Goal: Task Accomplishment & Management: Use online tool/utility

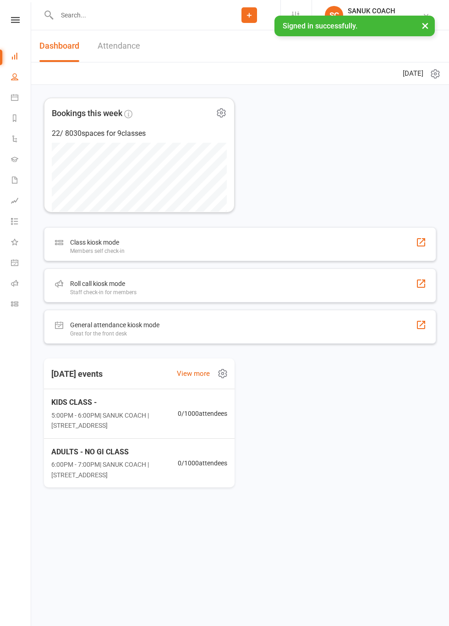
click at [15, 78] on icon at bounding box center [14, 76] width 7 height 7
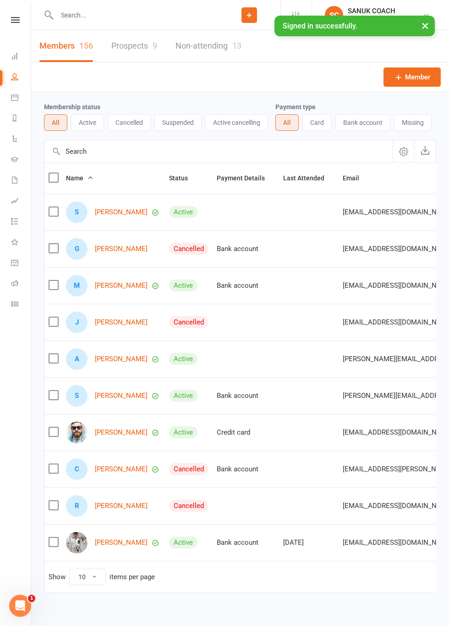
click at [91, 125] on button "Active" at bounding box center [87, 122] width 33 height 17
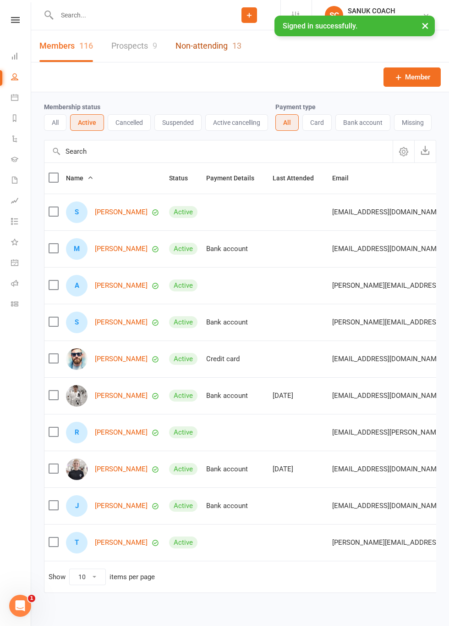
click at [211, 49] on link "Non-attending 13" at bounding box center [209, 46] width 66 height 32
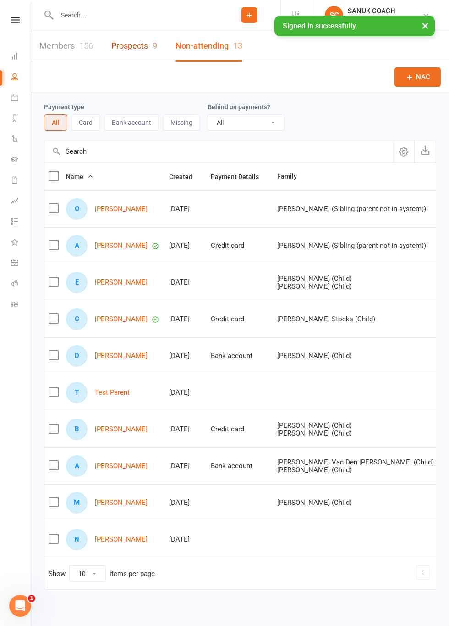
click at [135, 50] on link "Prospects 9" at bounding box center [134, 46] width 46 height 32
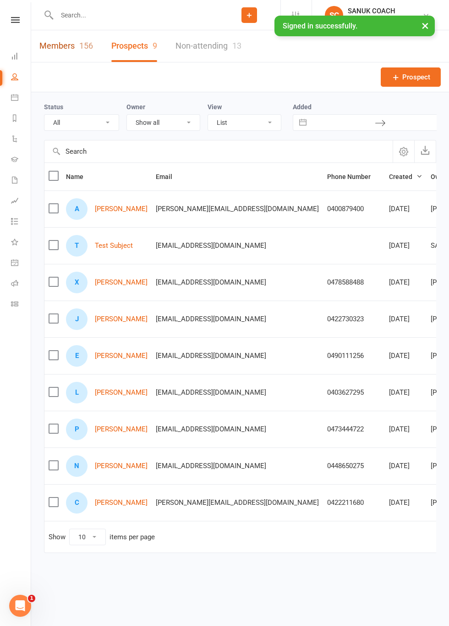
click at [57, 48] on link "Members 156" at bounding box center [66, 46] width 54 height 32
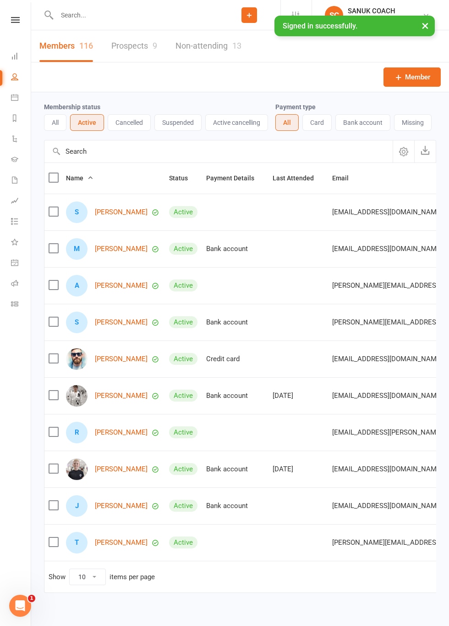
click at [169, 17] on input "text" at bounding box center [136, 15] width 164 height 13
type input "Abi"
click at [65, 44] on div at bounding box center [57, 40] width 17 height 15
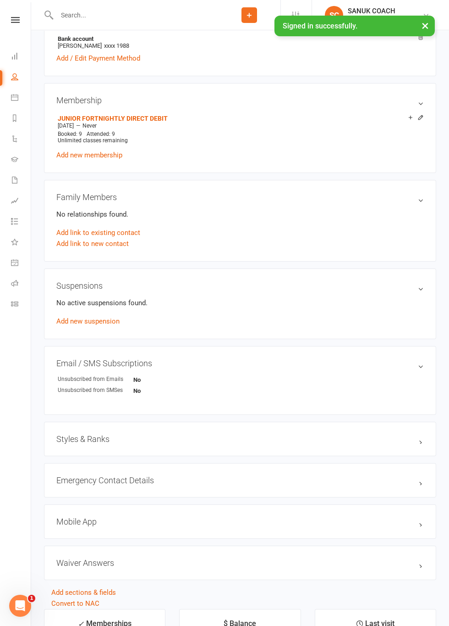
scroll to position [279, 0]
click at [414, 437] on h3 "Styles & Ranks" at bounding box center [240, 438] width 368 height 10
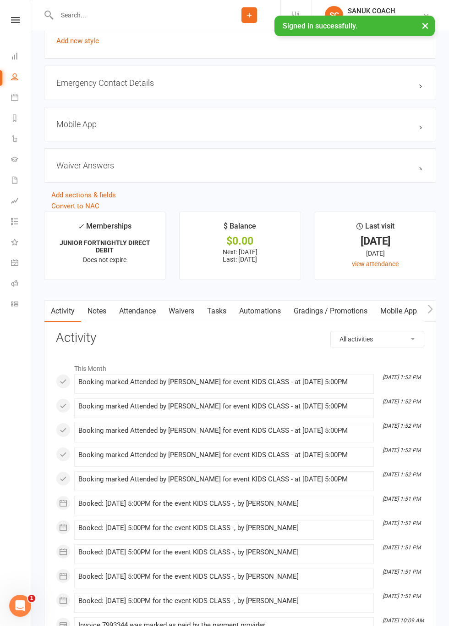
scroll to position [713, 0]
click at [339, 310] on link "Gradings / Promotions" at bounding box center [331, 309] width 87 height 21
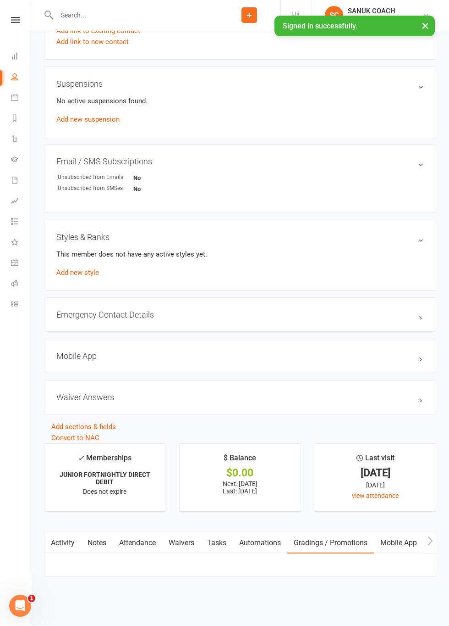
scroll to position [503, 0]
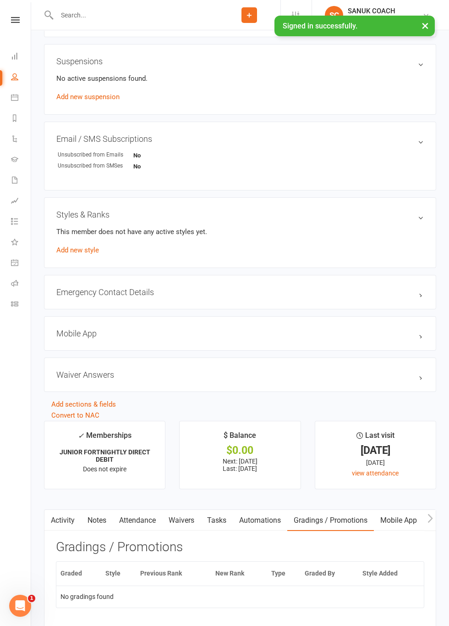
click at [137, 519] on link "Attendance" at bounding box center [138, 519] width 50 height 21
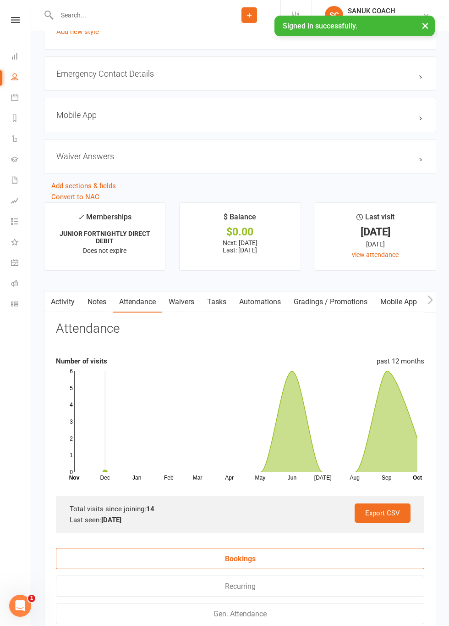
scroll to position [721, 0]
click at [296, 442] on icon at bounding box center [245, 421] width 343 height 101
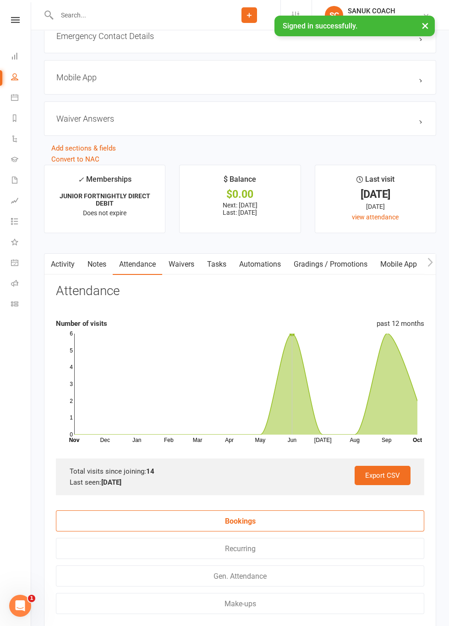
scroll to position [755, 0]
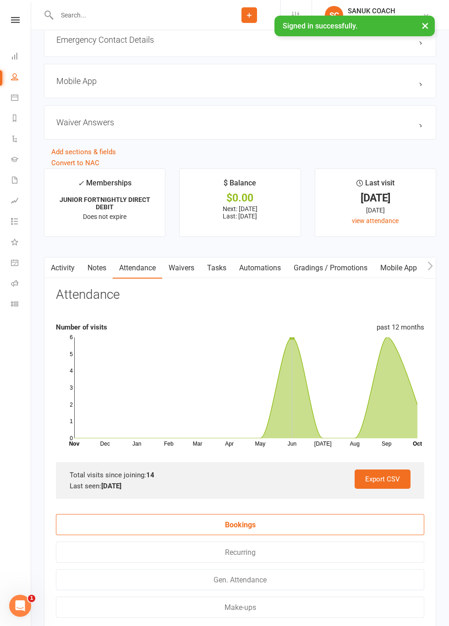
click at [107, 482] on strong "9 Oct 2025" at bounding box center [111, 486] width 20 height 8
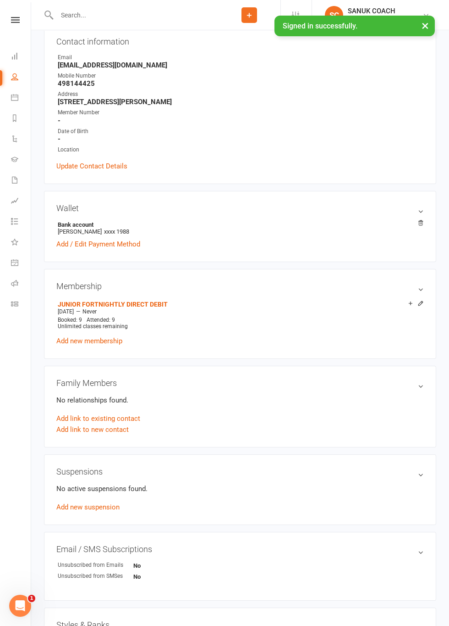
scroll to position [0, 0]
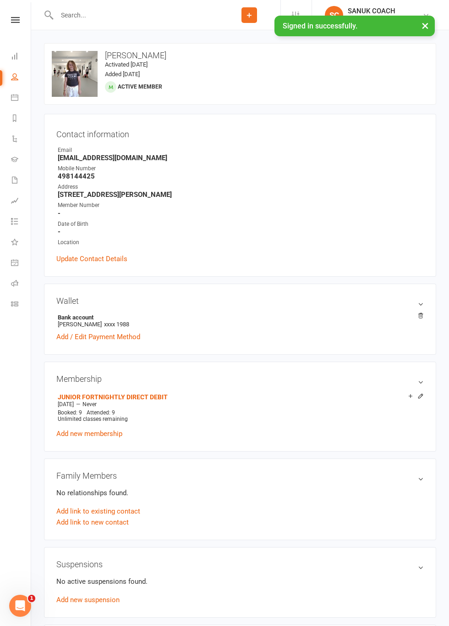
click at [77, 17] on input "text" at bounding box center [136, 15] width 164 height 13
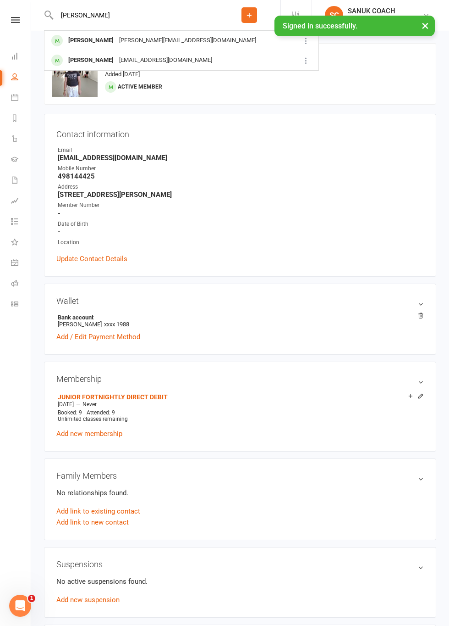
type input "Elliott"
click at [86, 46] on div "[PERSON_NAME]" at bounding box center [91, 40] width 51 height 13
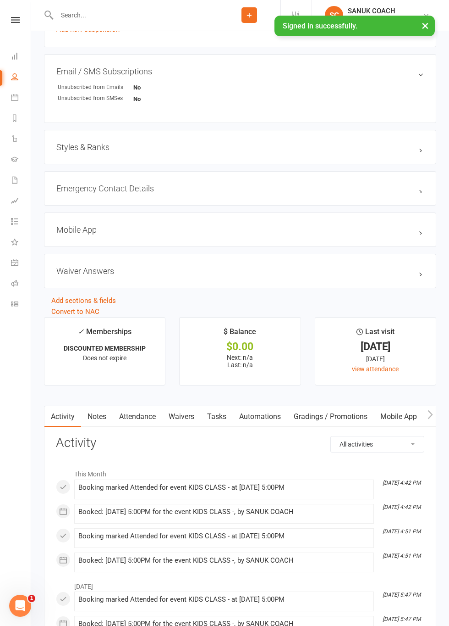
scroll to position [603, 0]
click at [138, 415] on link "Attendance" at bounding box center [138, 415] width 50 height 21
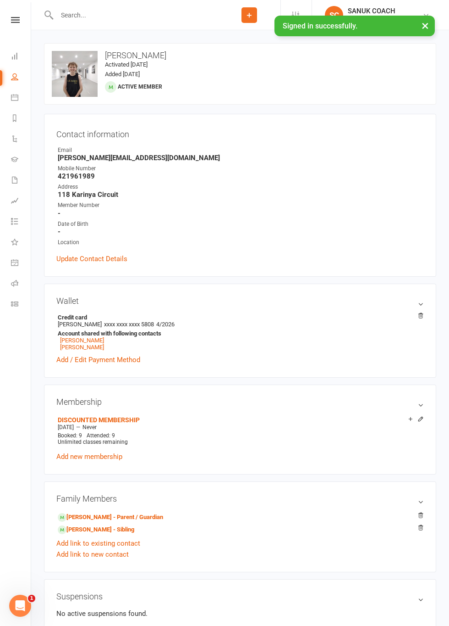
click at [83, 16] on input "text" at bounding box center [136, 15] width 164 height 13
type input "Apoll"
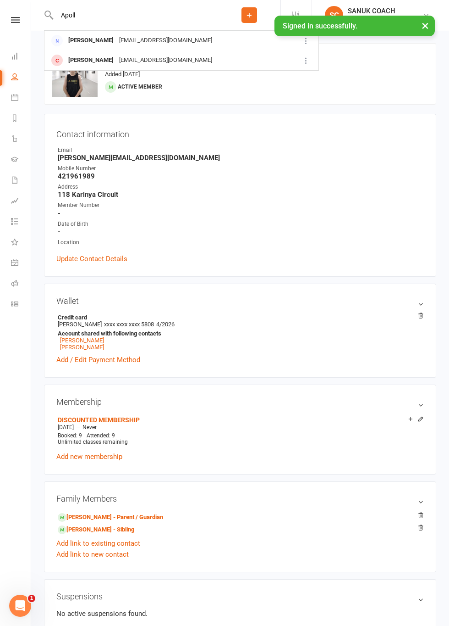
click at [81, 62] on div "Apollo Donaldson" at bounding box center [91, 60] width 51 height 13
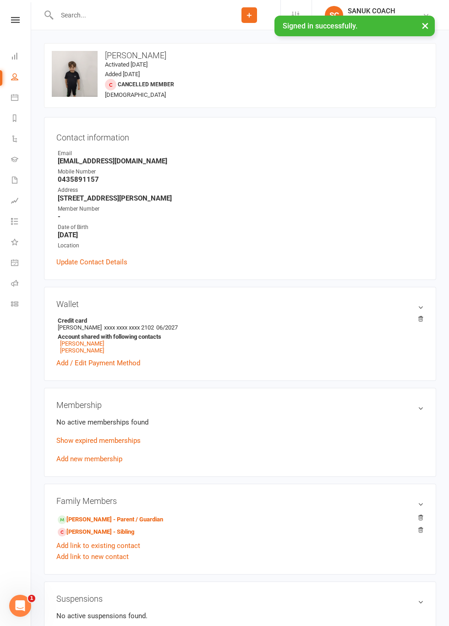
click at [81, 16] on input "text" at bounding box center [136, 15] width 164 height 13
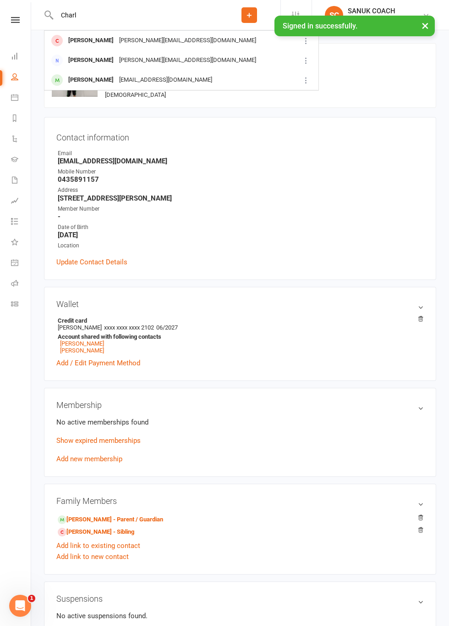
type input "Charl"
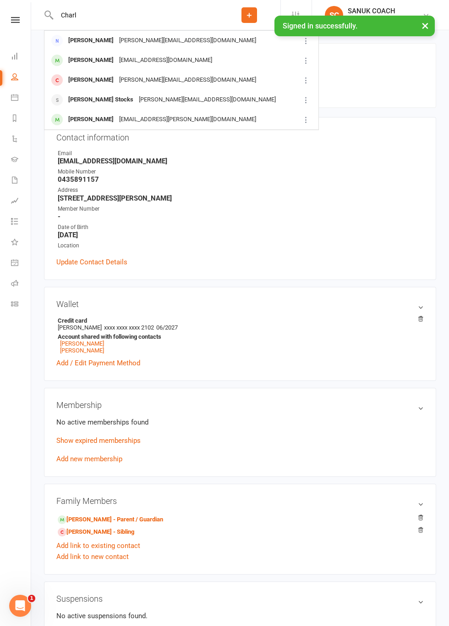
click at [89, 67] on div "Charlotte Davis simoback@live.com.au" at bounding box center [172, 60] width 254 height 19
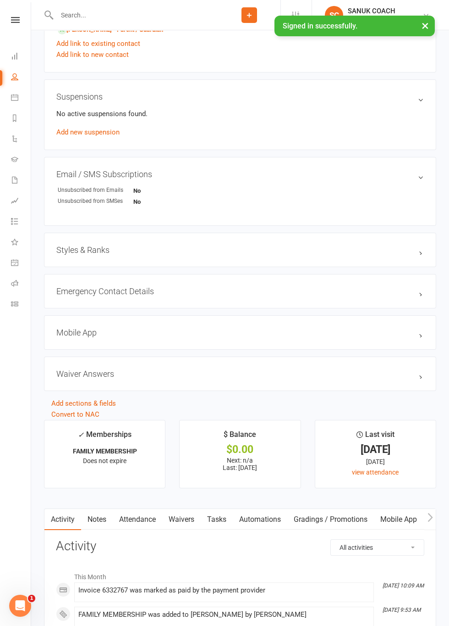
scroll to position [488, 0]
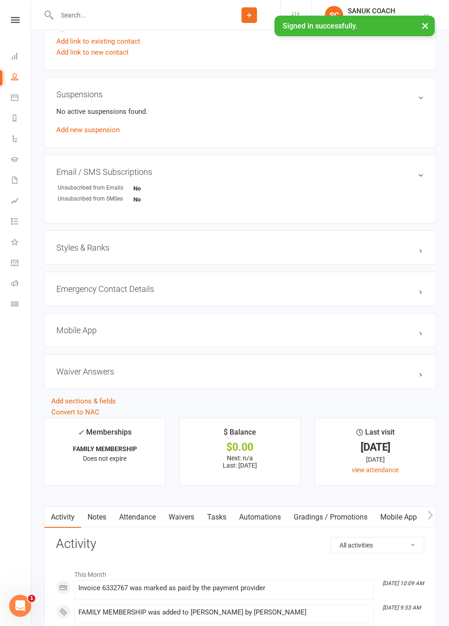
click at [138, 516] on link "Attendance" at bounding box center [138, 516] width 50 height 21
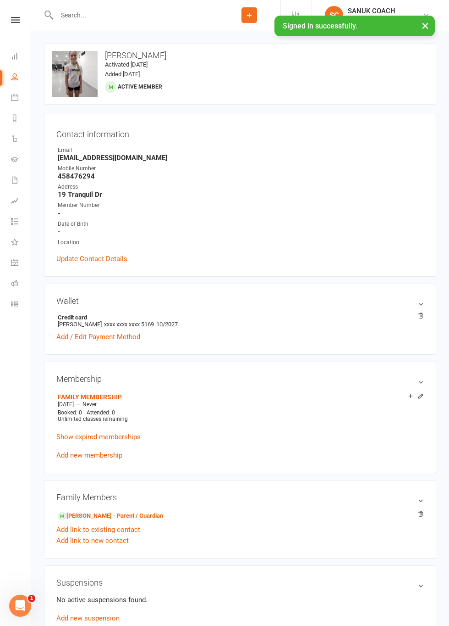
click at [90, 18] on input "text" at bounding box center [136, 15] width 164 height 13
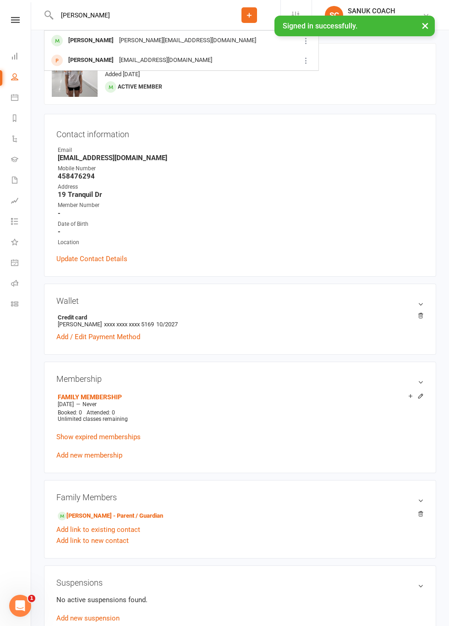
type input "Sam"
click at [89, 45] on div "[PERSON_NAME]" at bounding box center [91, 40] width 51 height 13
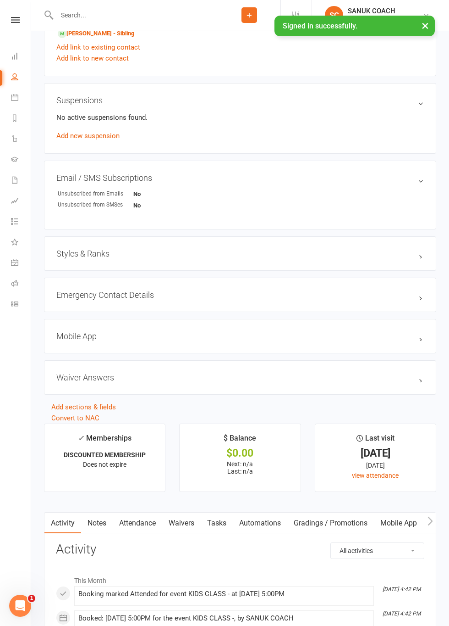
scroll to position [508, 0]
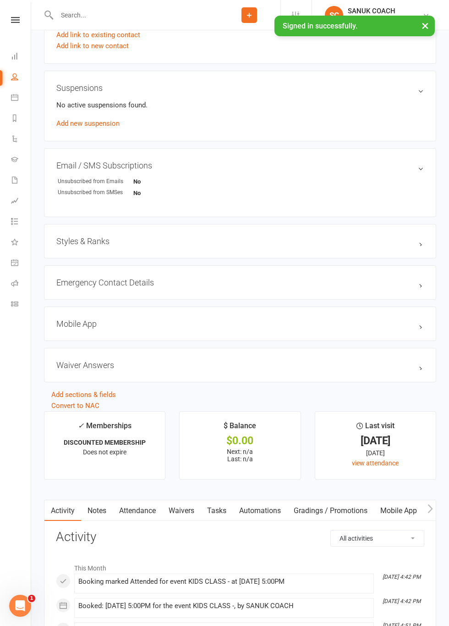
click at [137, 510] on link "Attendance" at bounding box center [138, 510] width 50 height 21
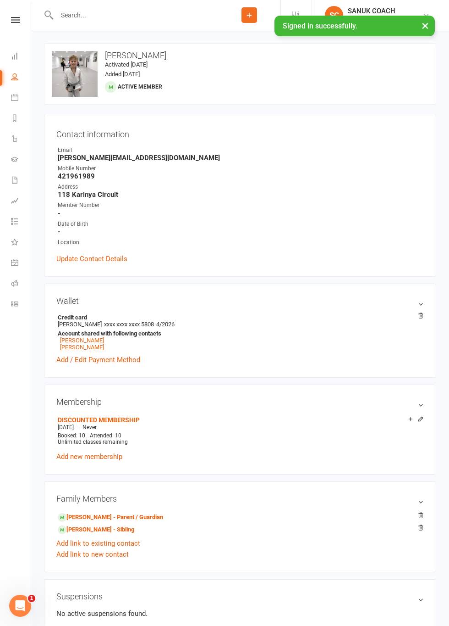
click at [75, 17] on input "text" at bounding box center [136, 15] width 164 height 13
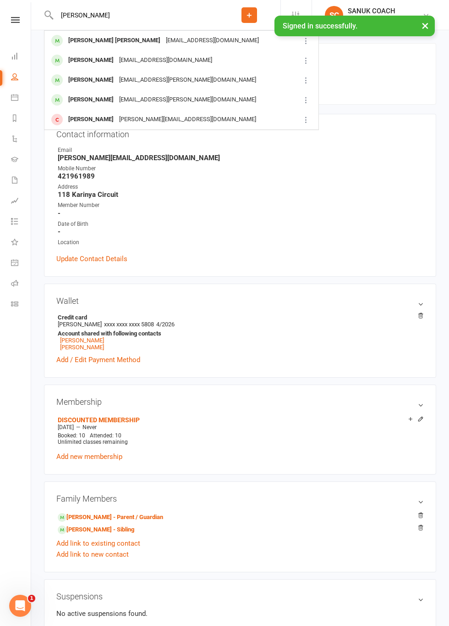
type input "Connor"
click at [81, 46] on div "Connor Radke" at bounding box center [115, 40] width 98 height 13
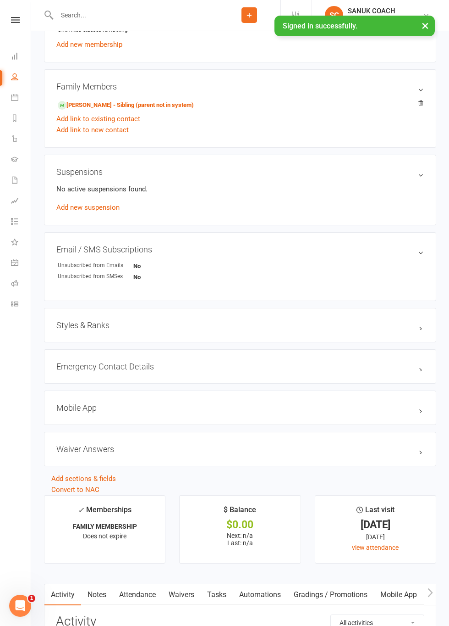
scroll to position [416, 0]
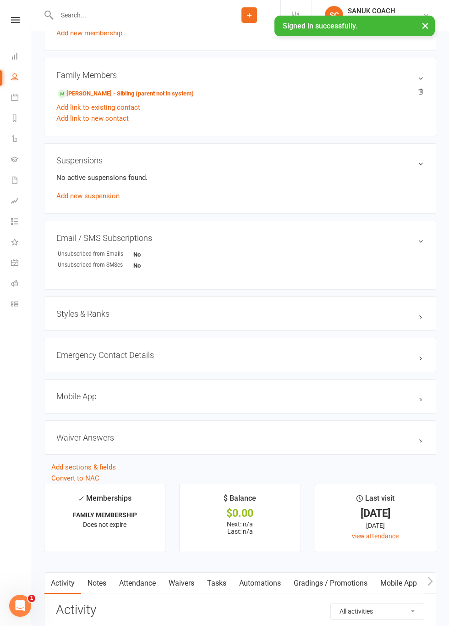
click at [146, 581] on link "Attendance" at bounding box center [138, 582] width 50 height 21
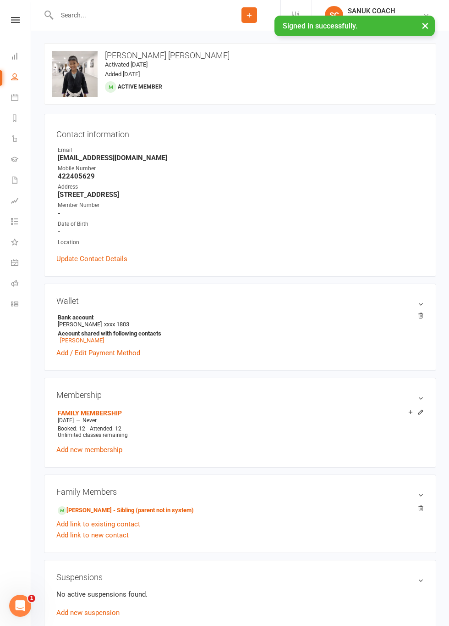
click at [78, 16] on input "text" at bounding box center [136, 15] width 164 height 13
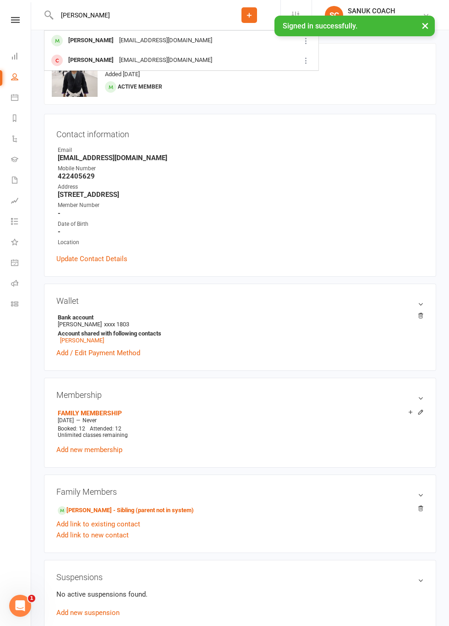
type input "Harper"
click at [90, 49] on div "Harper Thomas tammy_2911@hotmail.com" at bounding box center [168, 40] width 247 height 19
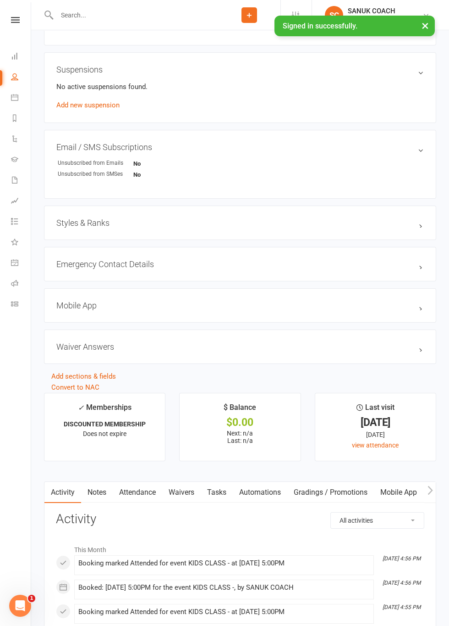
scroll to position [509, 0]
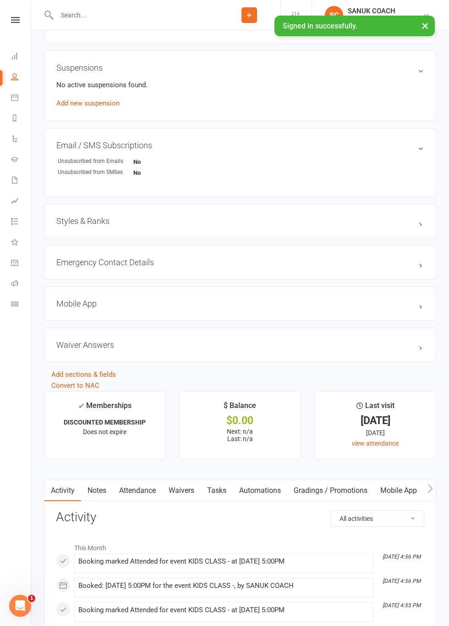
click at [138, 489] on link "Attendance" at bounding box center [138, 490] width 50 height 21
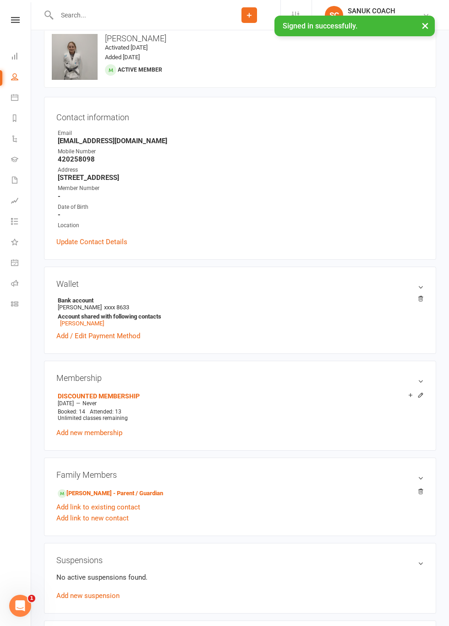
scroll to position [16, 0]
click at [80, 17] on input "text" at bounding box center [136, 15] width 164 height 13
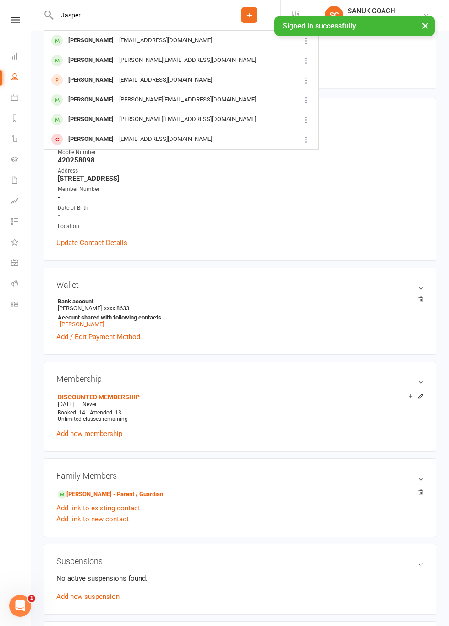
type input "Jasper"
click at [78, 42] on div "Jasper Ross- Edwards" at bounding box center [91, 40] width 51 height 13
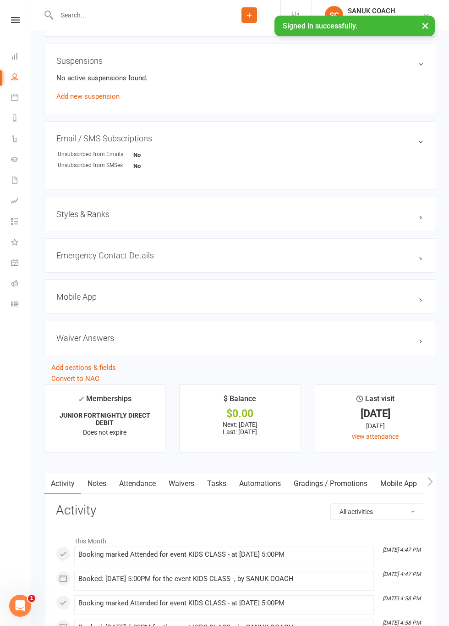
scroll to position [528, 0]
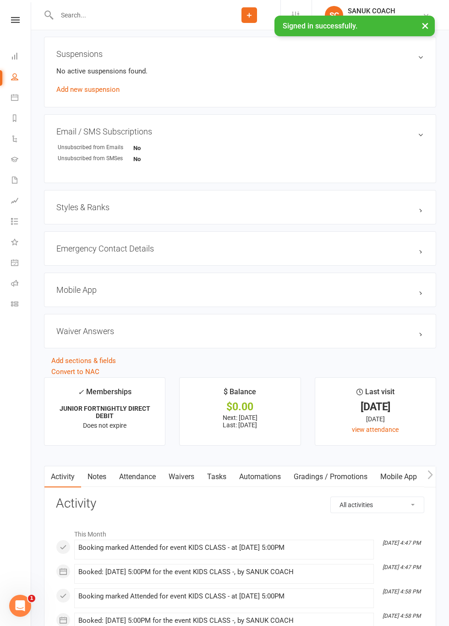
click at [140, 474] on link "Attendance" at bounding box center [138, 476] width 50 height 21
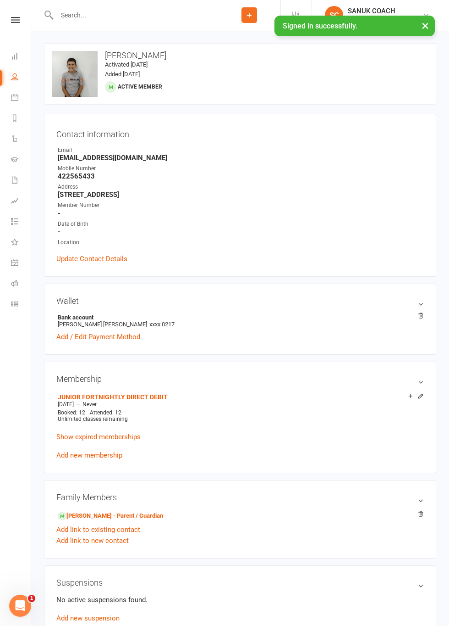
click at [81, 18] on input "text" at bounding box center [136, 15] width 164 height 13
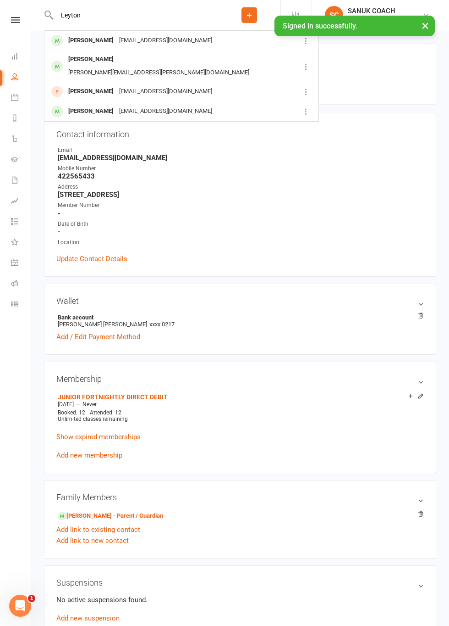
type input "Leyton"
click at [86, 49] on div "Leyton Muller emmagreen64@gmail.com" at bounding box center [172, 40] width 255 height 19
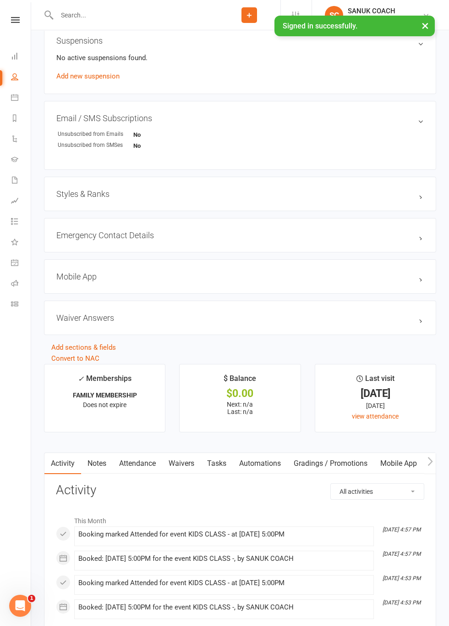
scroll to position [538, 0]
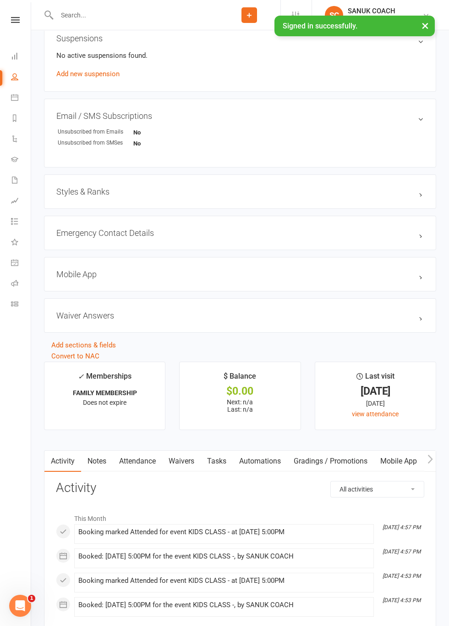
click at [138, 461] on link "Attendance" at bounding box center [138, 460] width 50 height 21
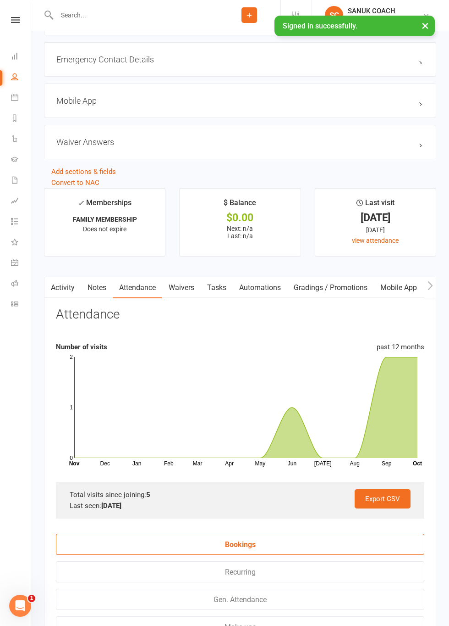
scroll to position [713, 0]
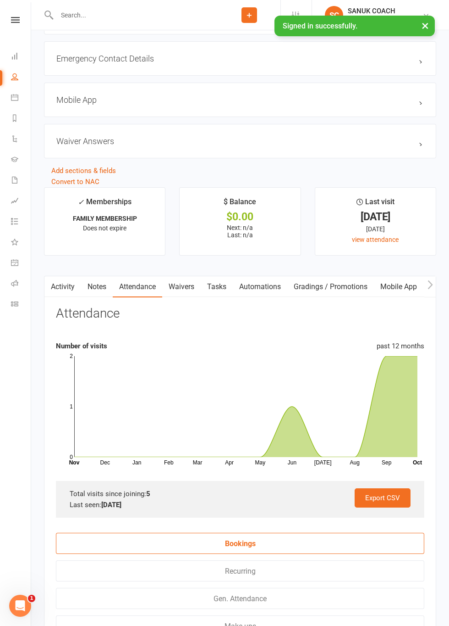
click at [69, 15] on input "text" at bounding box center [136, 15] width 164 height 13
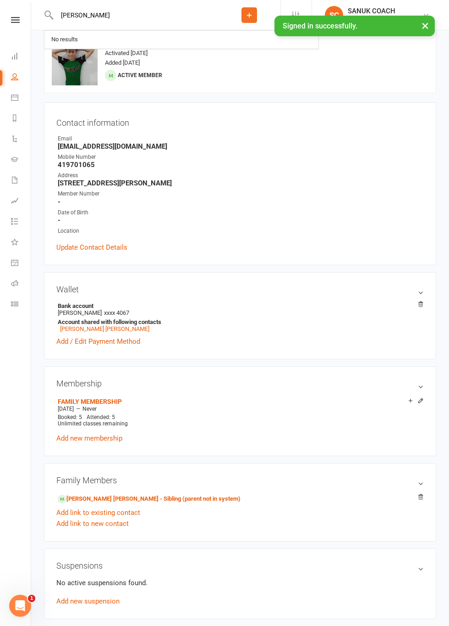
scroll to position [0, 0]
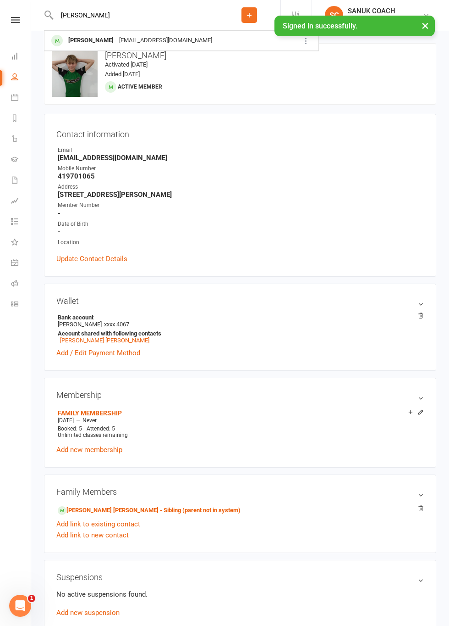
type input "Luca"
click at [86, 48] on div "Lucas Radke christabelle.88@hotmail.com" at bounding box center [168, 40] width 247 height 19
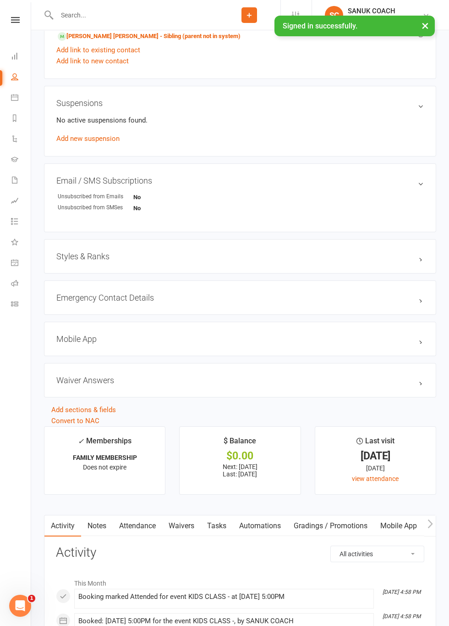
scroll to position [663, 0]
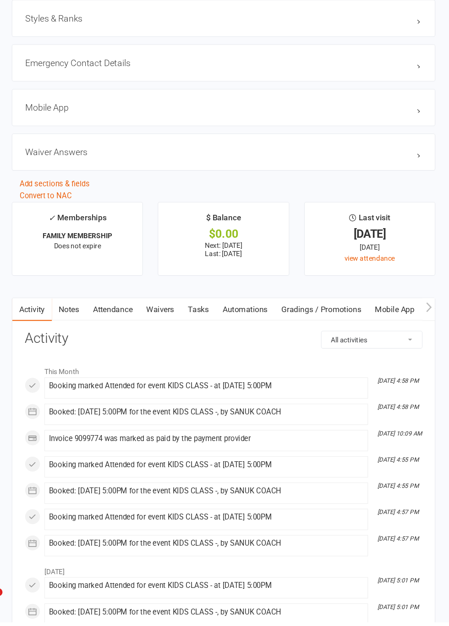
click at [136, 335] on link "Attendance" at bounding box center [138, 336] width 50 height 21
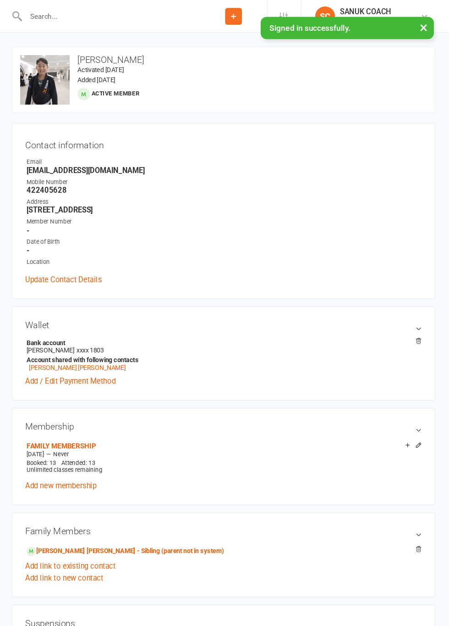
click at [80, 18] on input "text" at bounding box center [136, 15] width 164 height 13
type input "Nixo"
click at [82, 43] on div "Nixon Muller" at bounding box center [115, 40] width 98 height 13
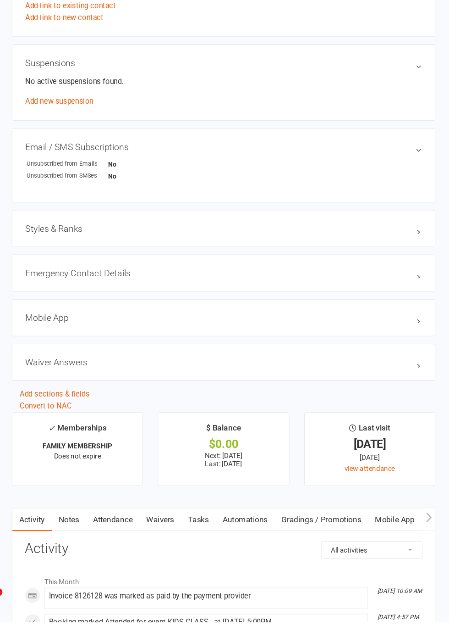
scroll to position [469, 0]
click at [136, 526] on link "Attendance" at bounding box center [138, 530] width 50 height 21
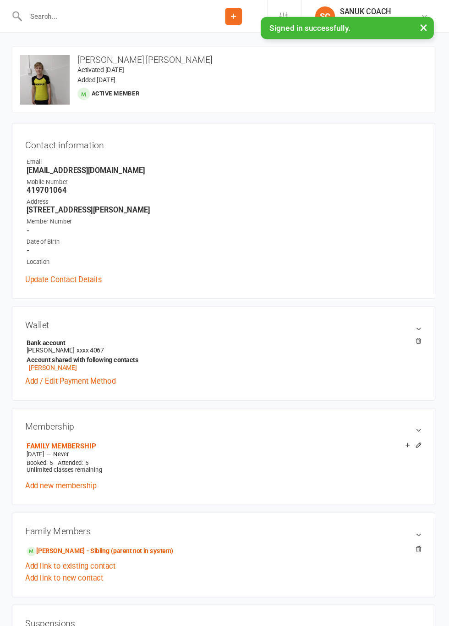
click at [71, 15] on input "text" at bounding box center [136, 15] width 164 height 13
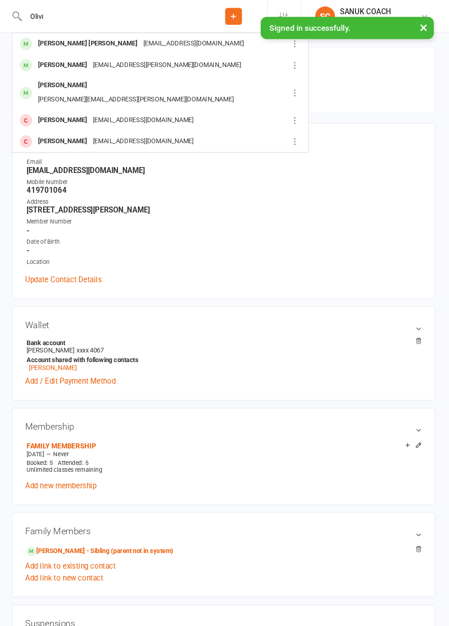
type input "Olivi"
click at [83, 44] on div "[PERSON_NAME] [PERSON_NAME]" at bounding box center [115, 40] width 98 height 13
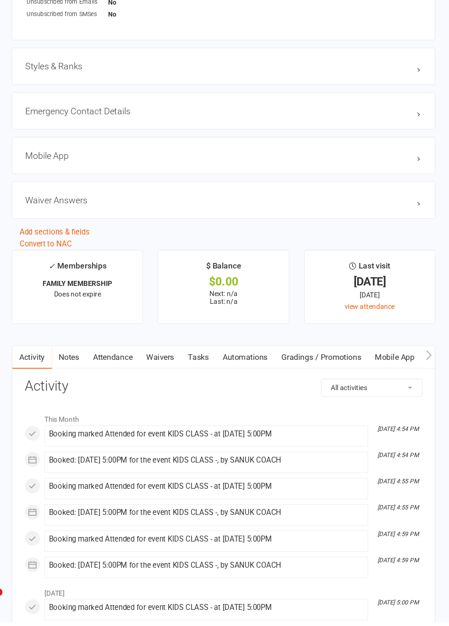
scroll to position [629, 0]
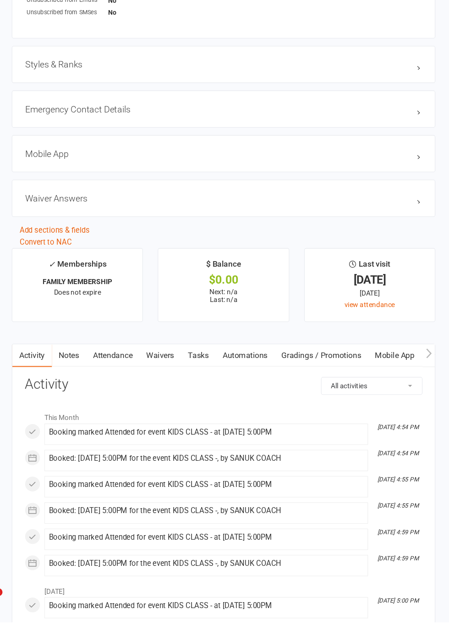
click at [139, 376] on link "Attendance" at bounding box center [138, 379] width 50 height 21
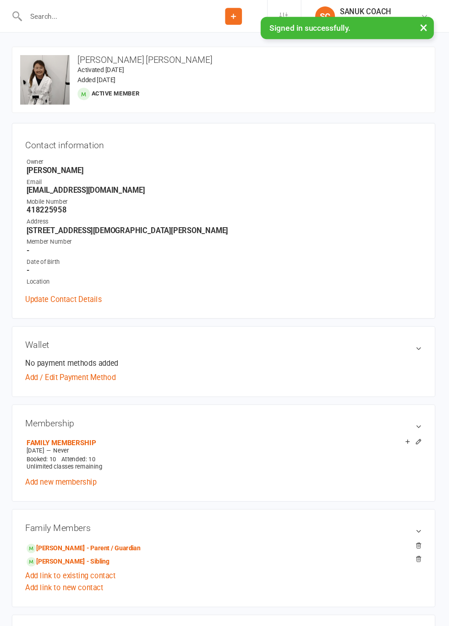
click at [72, 17] on input "text" at bounding box center [136, 15] width 164 height 13
type input "Prest"
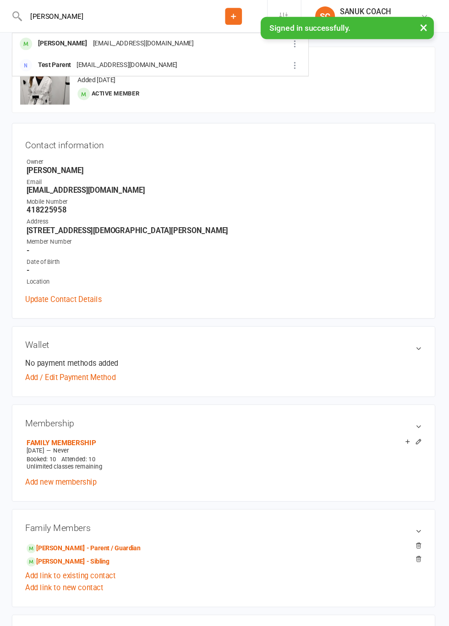
click at [89, 46] on div "Preston Rogers" at bounding box center [91, 40] width 51 height 13
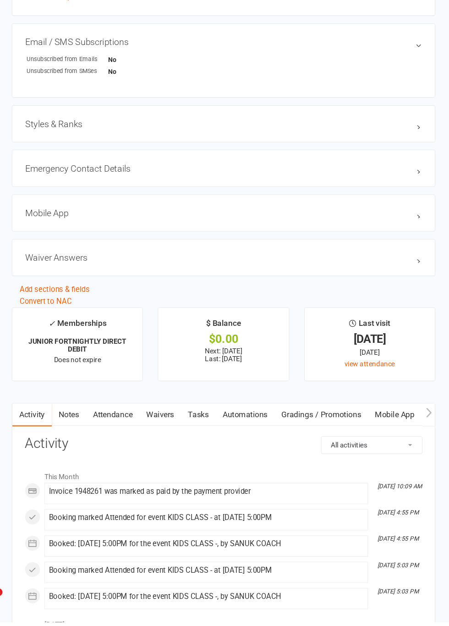
scroll to position [607, 0]
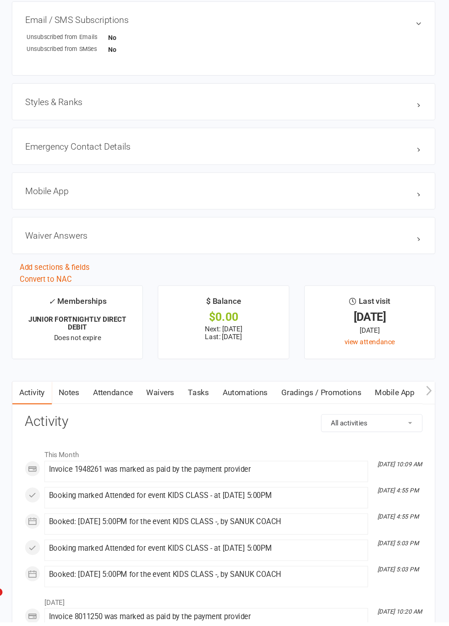
click at [138, 413] on link "Attendance" at bounding box center [138, 413] width 50 height 21
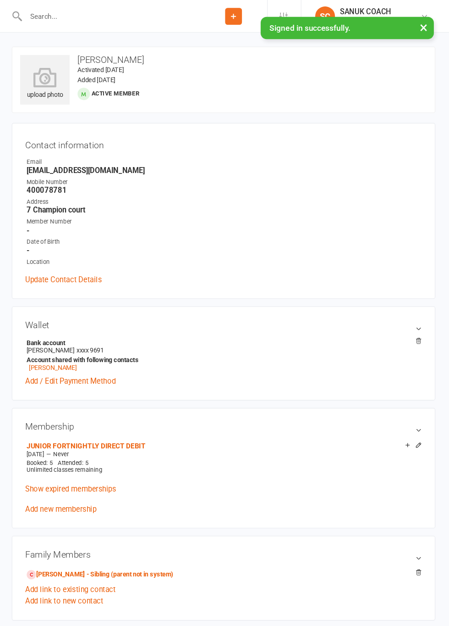
click at [74, 16] on input "text" at bounding box center [136, 15] width 164 height 13
type input "Rhys"
click at [82, 43] on div "[PERSON_NAME]" at bounding box center [91, 40] width 51 height 13
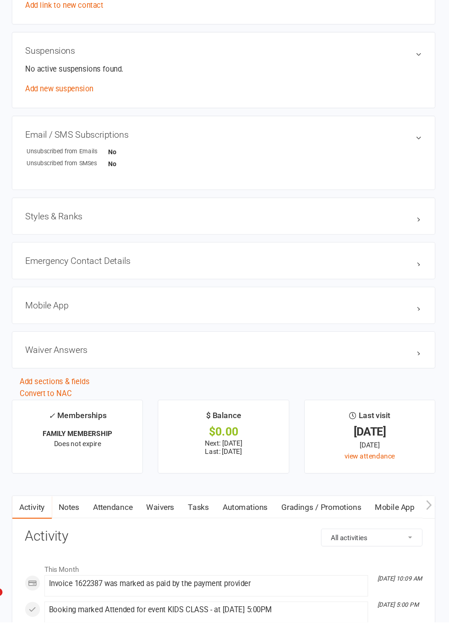
scroll to position [480, 0]
click at [146, 518] on link "Attendance" at bounding box center [138, 519] width 50 height 21
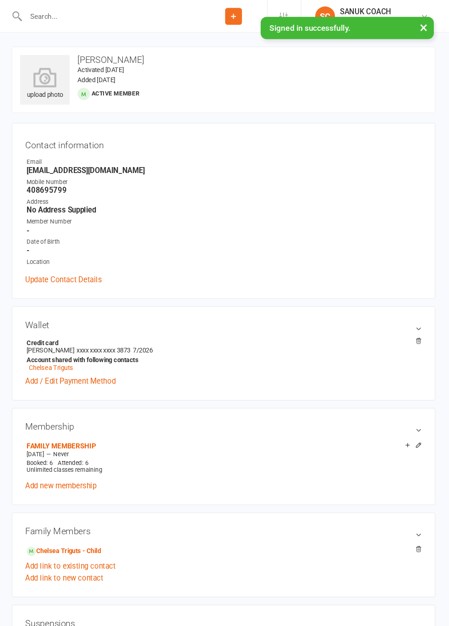
click at [72, 17] on input "text" at bounding box center [136, 15] width 164 height 13
type input "Tobi"
click at [83, 46] on div "[PERSON_NAME]" at bounding box center [91, 39] width 51 height 13
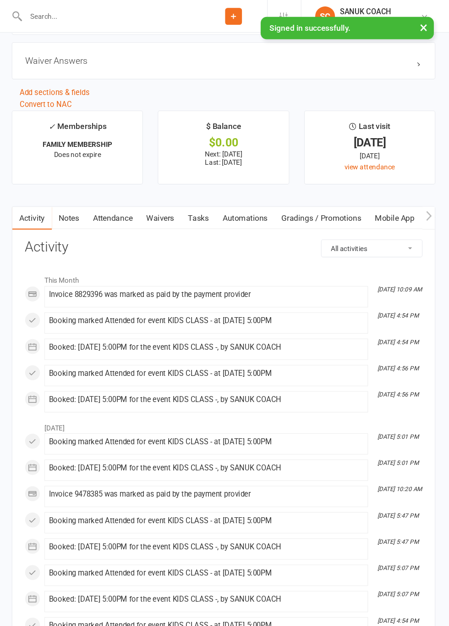
scroll to position [586, 0]
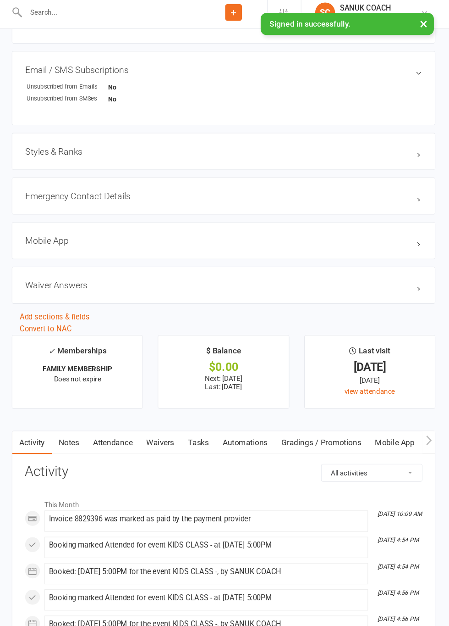
click at [140, 411] on link "Attendance" at bounding box center [138, 413] width 50 height 21
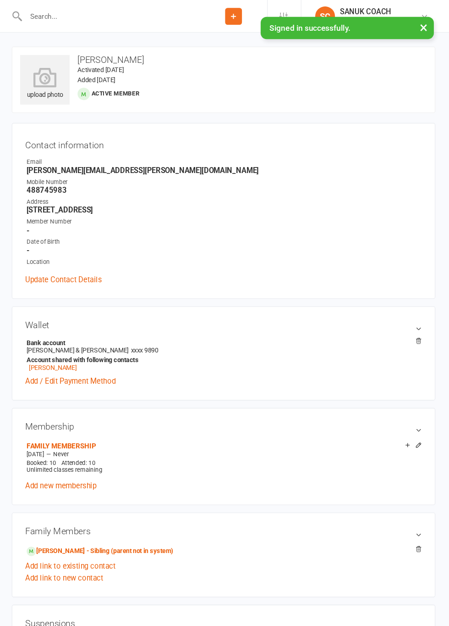
click at [72, 18] on input "text" at bounding box center [136, 15] width 164 height 13
type input "Noah"
click at [79, 48] on div "Noah Caniglia caggles@hotmail.com.au" at bounding box center [168, 40] width 247 height 19
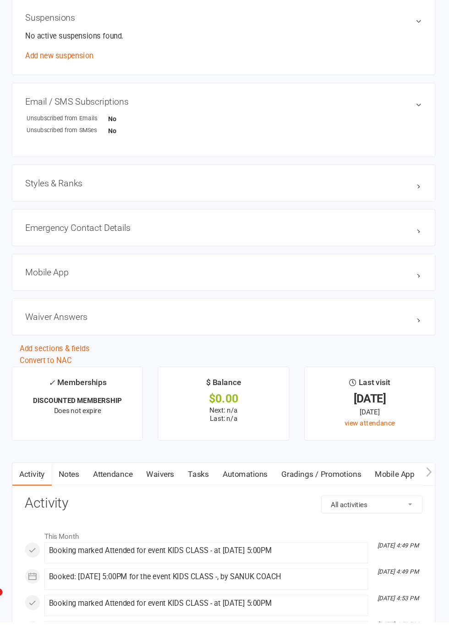
scroll to position [549, 0]
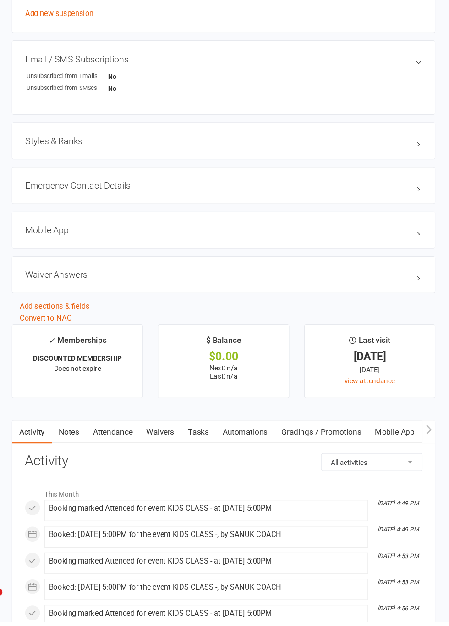
click at [145, 449] on link "Attendance" at bounding box center [138, 449] width 50 height 21
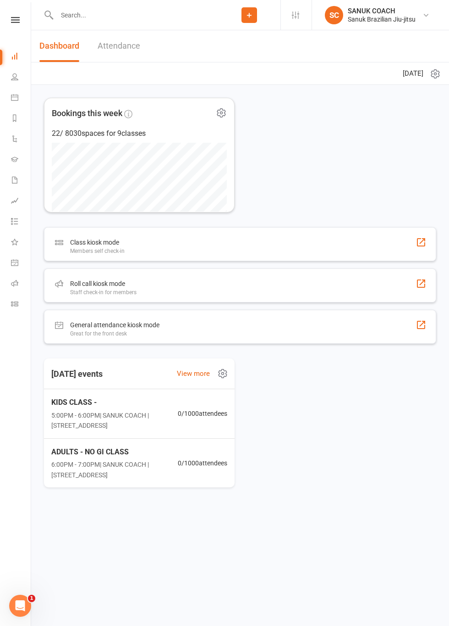
click at [91, 416] on span "5:00PM - 6:00PM | SANUK COACH | 7/51 Torquay Road - Pialba" at bounding box center [114, 420] width 127 height 21
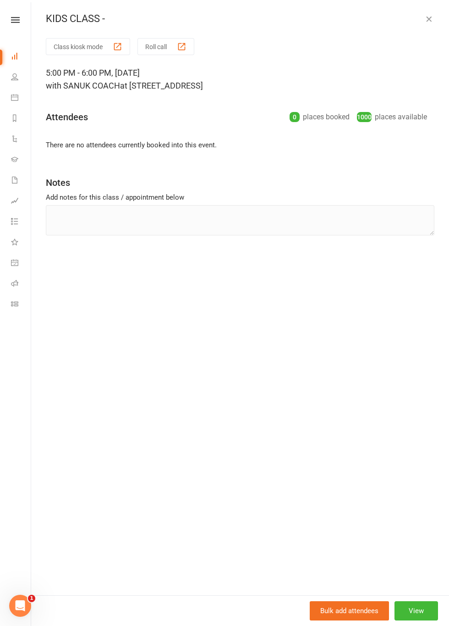
click at [156, 47] on button "Roll call" at bounding box center [166, 46] width 57 height 17
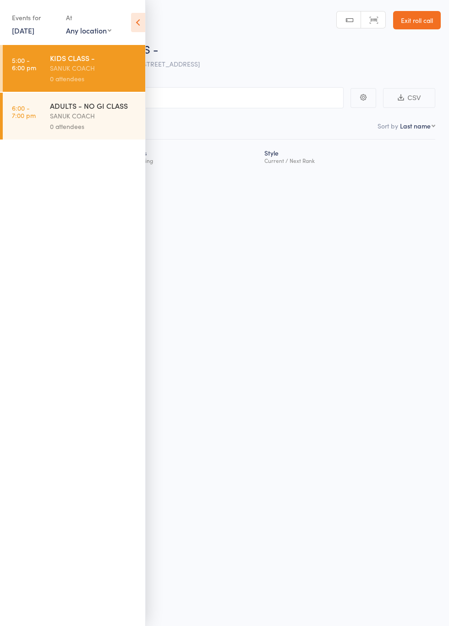
click at [60, 70] on div "SANUK COACH" at bounding box center [94, 68] width 88 height 11
click at [132, 27] on icon at bounding box center [138, 22] width 14 height 19
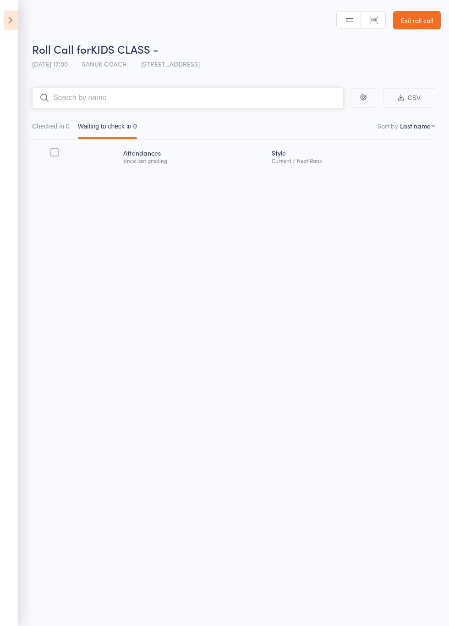
click at [80, 101] on input "search" at bounding box center [188, 97] width 312 height 21
type input "Ellio"
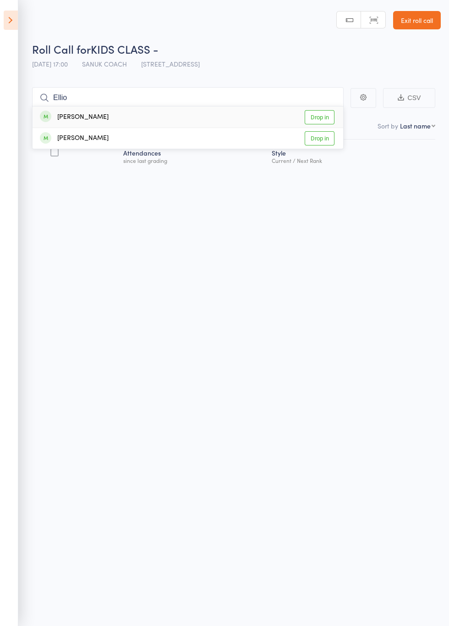
click at [71, 125] on div "Elliot Cooper Drop in" at bounding box center [188, 116] width 311 height 21
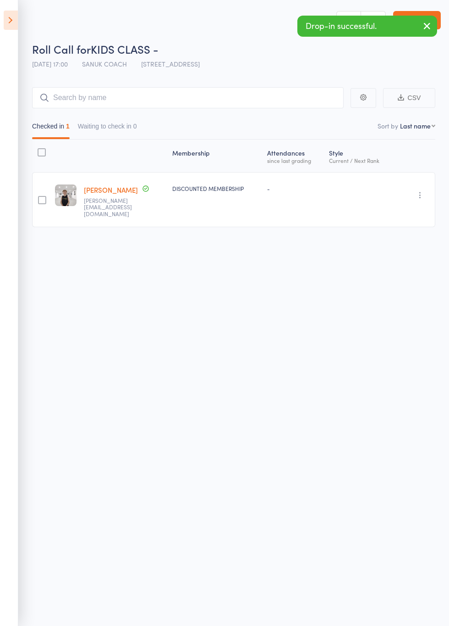
click at [430, 26] on link "Exit roll call" at bounding box center [417, 20] width 48 height 18
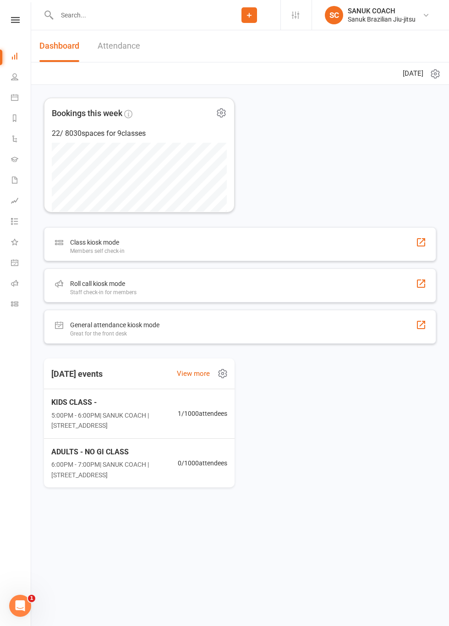
click at [102, 418] on span "5:00PM - 6:00PM | SANUK COACH | [STREET_ADDRESS]" at bounding box center [114, 420] width 127 height 21
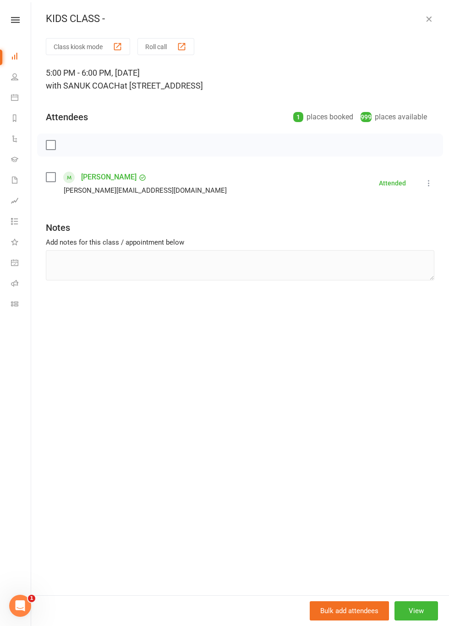
click at [156, 48] on button "Roll call" at bounding box center [166, 46] width 57 height 17
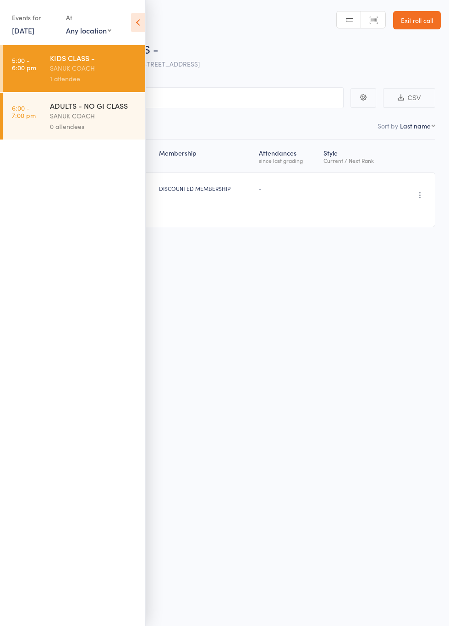
click at [139, 28] on icon at bounding box center [138, 22] width 14 height 19
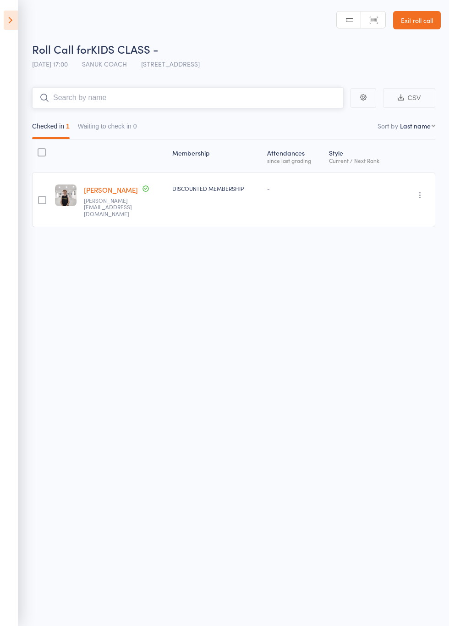
click at [301, 100] on input "search" at bounding box center [188, 97] width 312 height 21
type input "Sam"
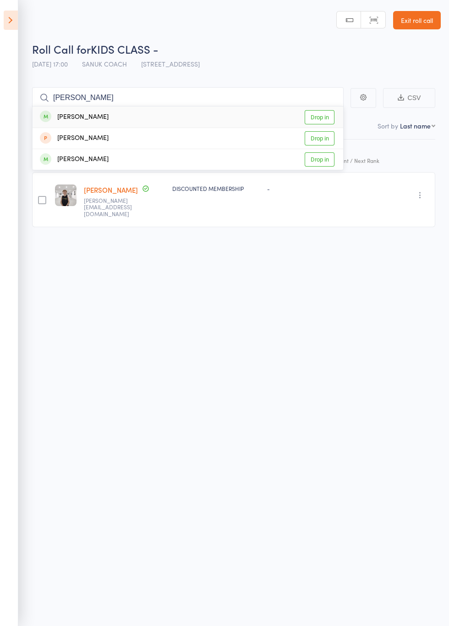
click at [321, 117] on link "Drop in" at bounding box center [320, 117] width 30 height 14
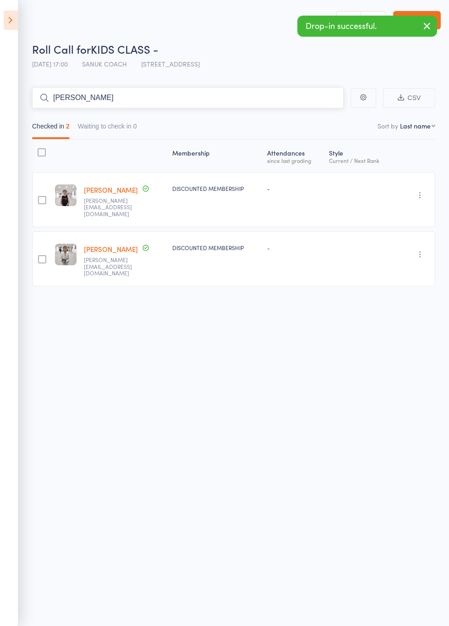
type input "Noah"
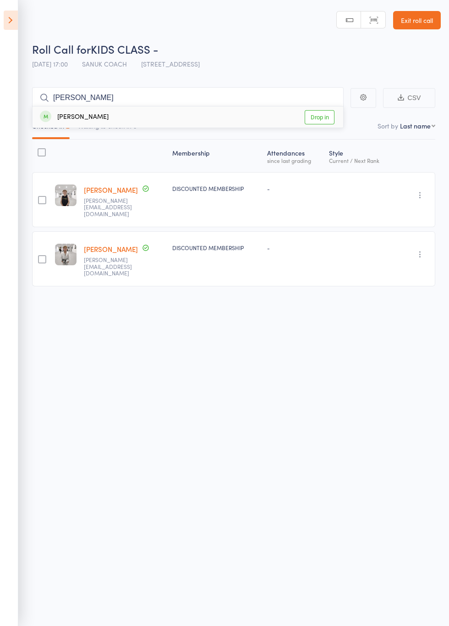
click at [321, 118] on link "Drop in" at bounding box center [320, 117] width 30 height 14
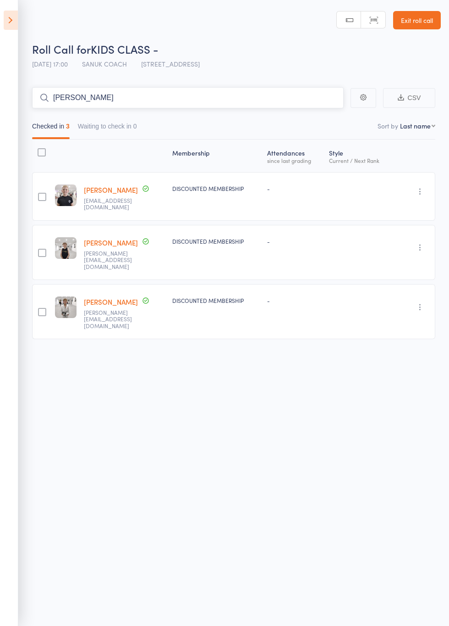
type input "Hunt"
click at [326, 116] on link "Drop in" at bounding box center [320, 117] width 30 height 14
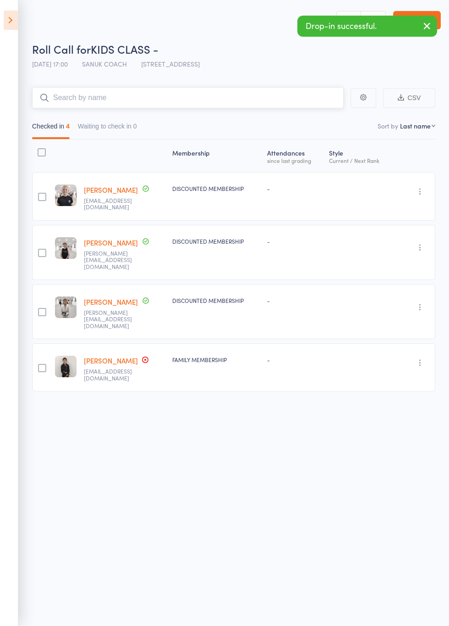
click at [218, 100] on input "search" at bounding box center [188, 97] width 312 height 21
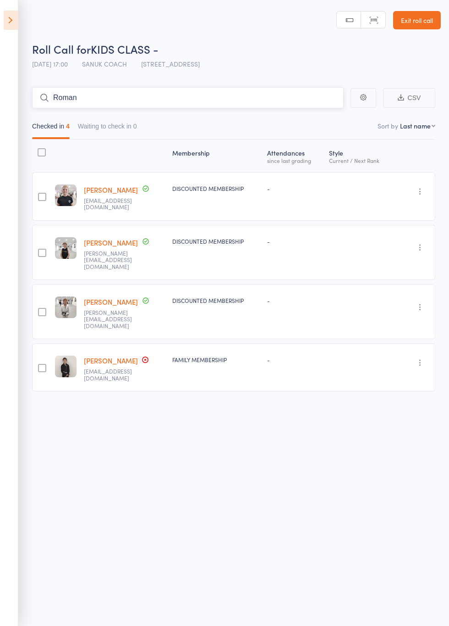
type input "Roman"
click at [323, 117] on link "Drop in" at bounding box center [320, 117] width 30 height 14
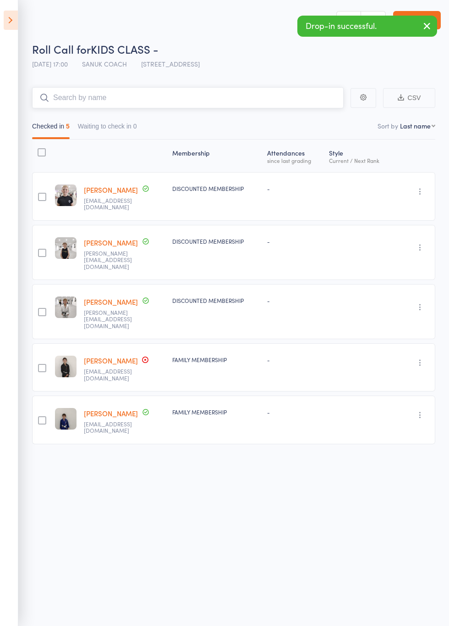
click at [222, 94] on input "search" at bounding box center [188, 97] width 312 height 21
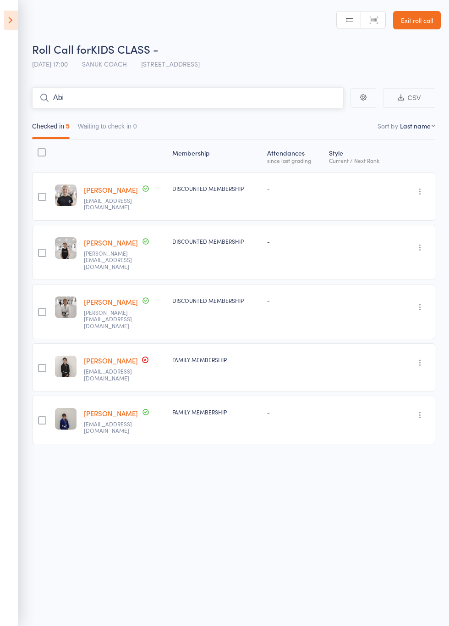
type input "Abi"
click at [322, 117] on link "Drop in" at bounding box center [320, 117] width 30 height 14
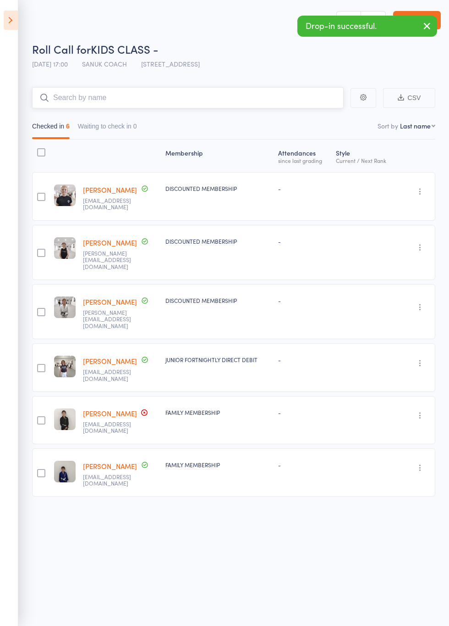
click at [214, 100] on input "search" at bounding box center [188, 97] width 312 height 21
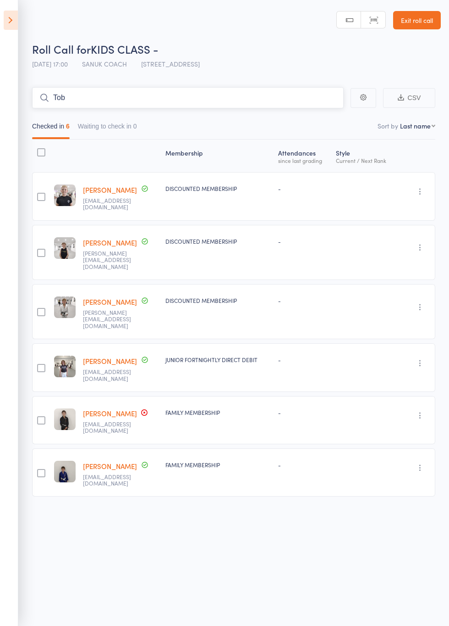
type input "Tob"
click at [325, 119] on link "Drop in" at bounding box center [320, 117] width 30 height 14
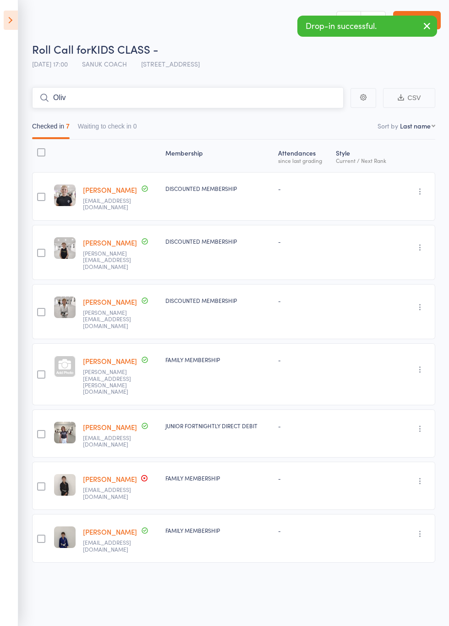
type input "Oliv"
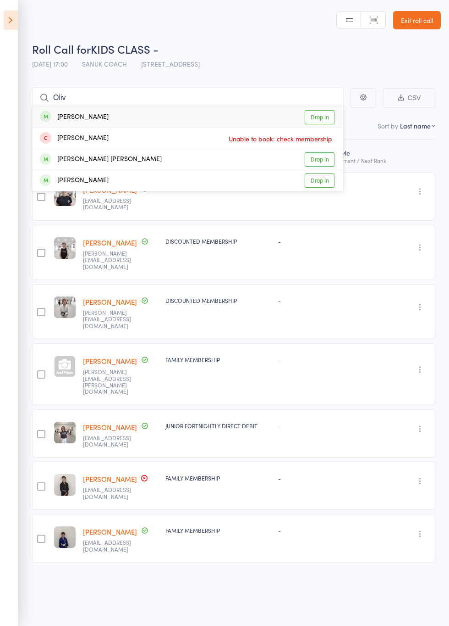
click at [326, 120] on link "Drop in" at bounding box center [320, 117] width 30 height 14
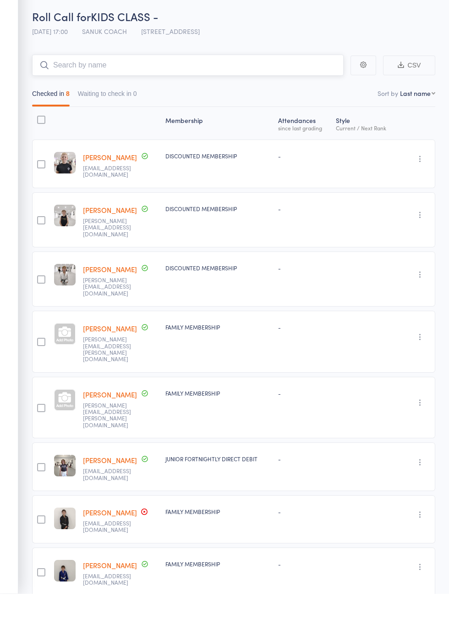
click at [217, 101] on input "search" at bounding box center [188, 97] width 312 height 21
type input "Har"
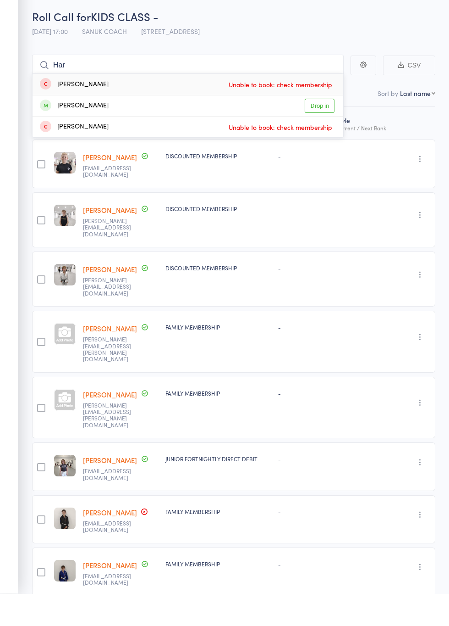
click at [324, 140] on link "Drop in" at bounding box center [320, 138] width 30 height 14
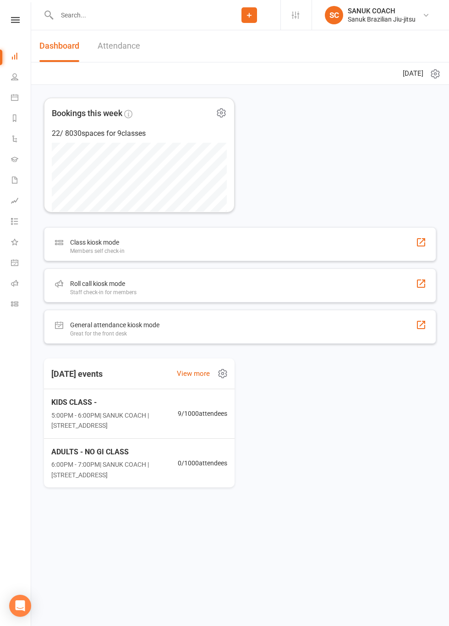
click at [188, 417] on span "9 / 1000 attendees" at bounding box center [203, 413] width 50 height 10
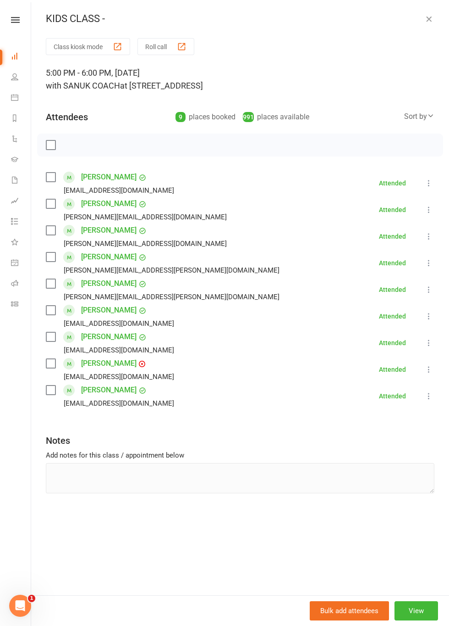
click at [168, 46] on button "Roll call" at bounding box center [166, 46] width 57 height 17
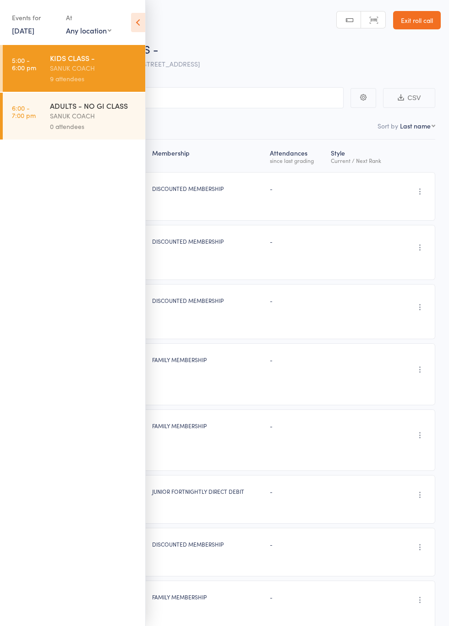
click at [134, 22] on icon at bounding box center [138, 22] width 14 height 19
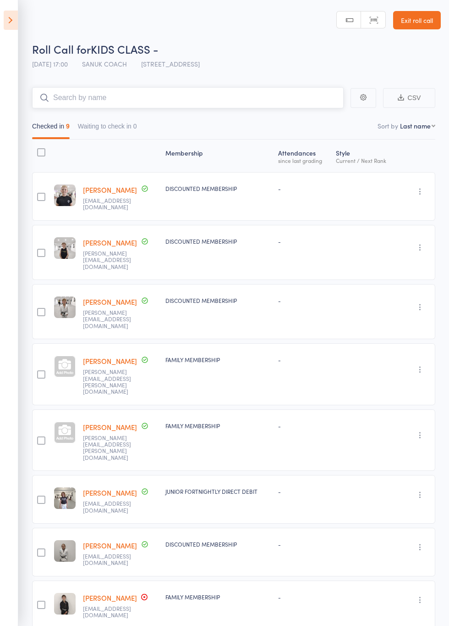
click at [146, 100] on input "search" at bounding box center [188, 97] width 312 height 21
type input "H"
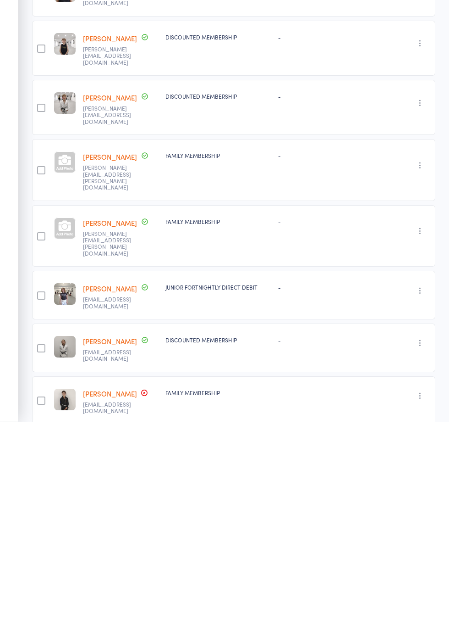
click at [110, 540] on link "[PERSON_NAME]" at bounding box center [110, 545] width 54 height 10
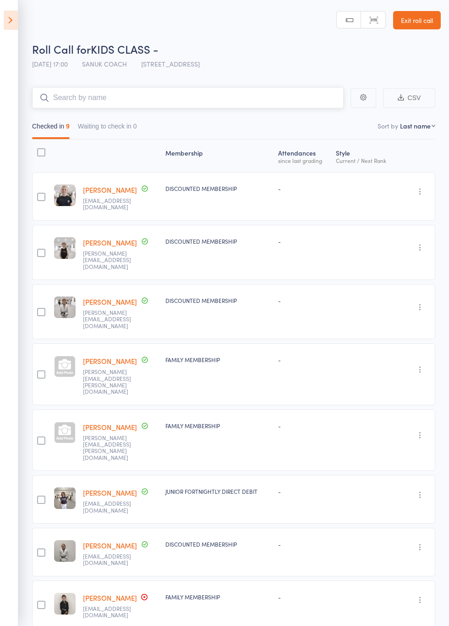
click at [271, 98] on input "search" at bounding box center [188, 97] width 312 height 21
type input "X"
type input "Zand"
click at [323, 120] on link "Drop in" at bounding box center [320, 117] width 30 height 14
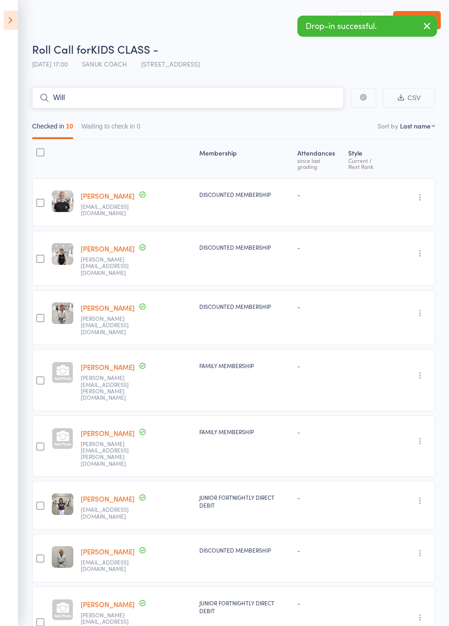
type input "Will"
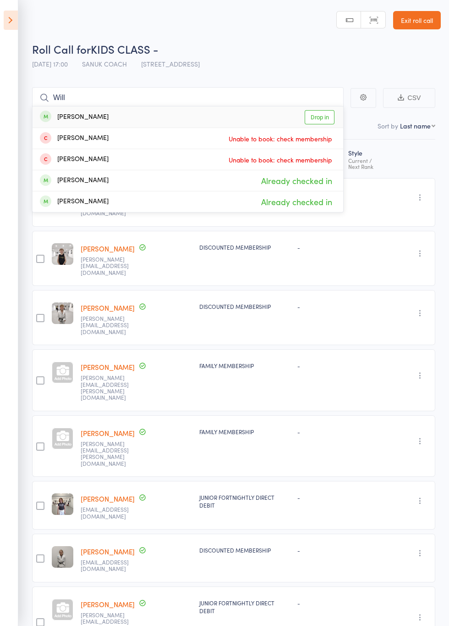
click at [328, 120] on link "Drop in" at bounding box center [320, 117] width 30 height 14
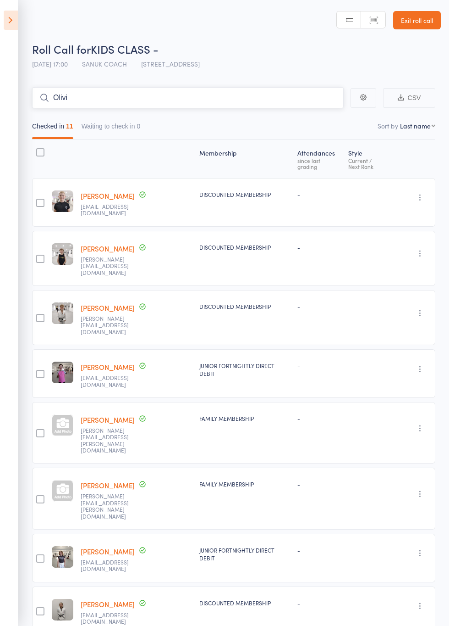
type input "Olivi"
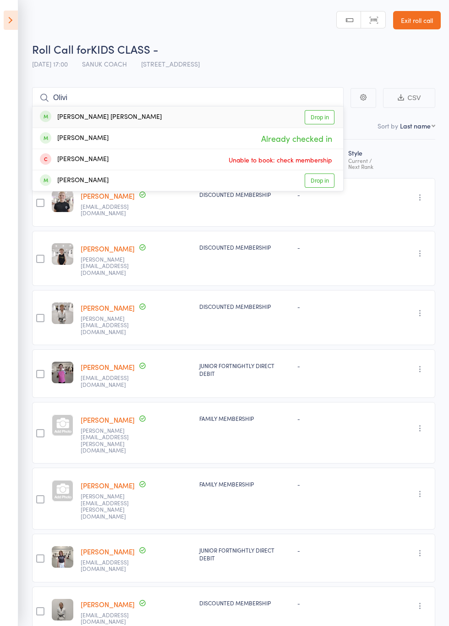
click at [327, 129] on div "Olive Parr Already checked in" at bounding box center [188, 138] width 311 height 21
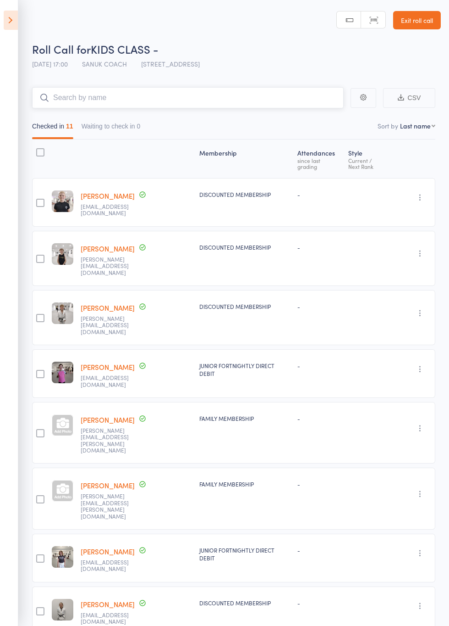
click at [298, 100] on input "search" at bounding box center [188, 97] width 312 height 21
type input "Mila"
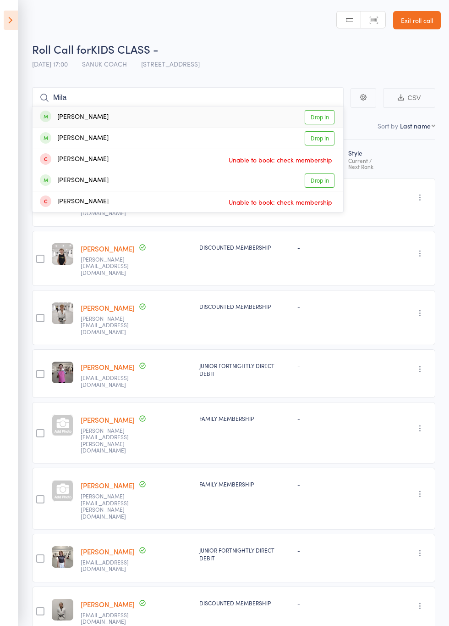
click at [322, 139] on link "Drop in" at bounding box center [320, 138] width 30 height 14
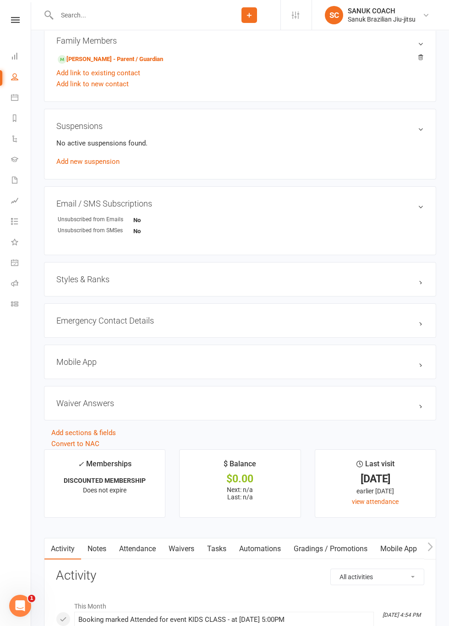
scroll to position [482, 0]
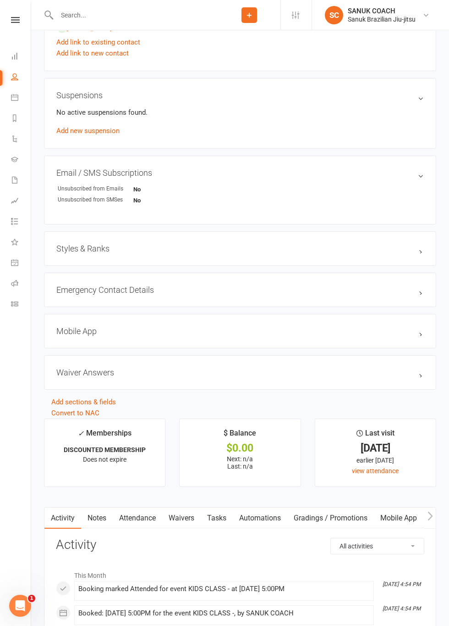
click at [142, 516] on link "Attendance" at bounding box center [138, 517] width 50 height 21
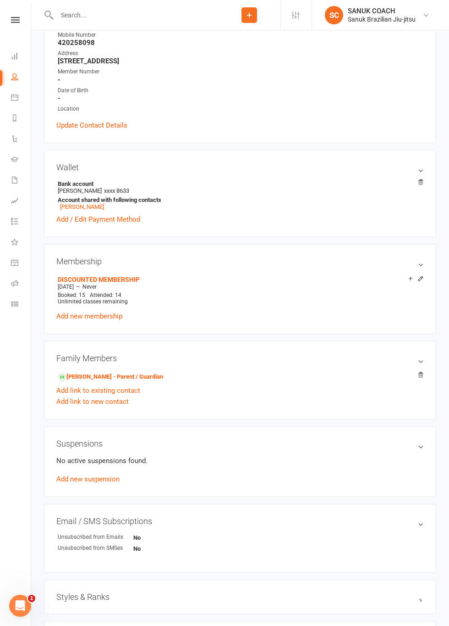
scroll to position [133, 0]
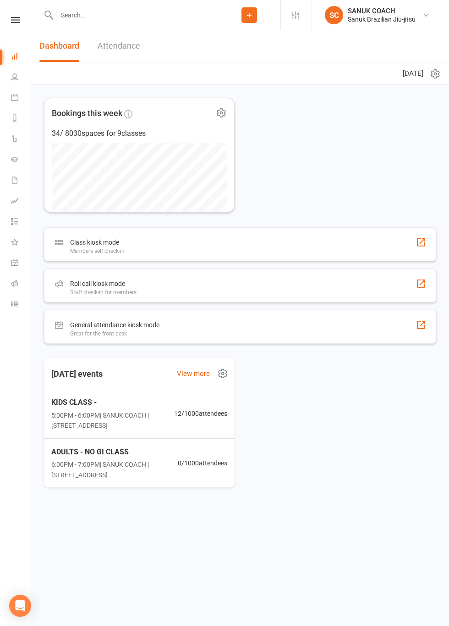
click at [120, 49] on link "Attendance" at bounding box center [119, 46] width 43 height 32
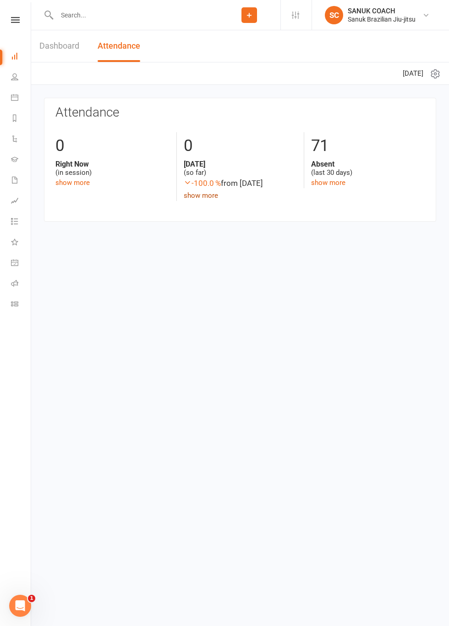
click at [214, 191] on link "show more" at bounding box center [201, 195] width 34 height 8
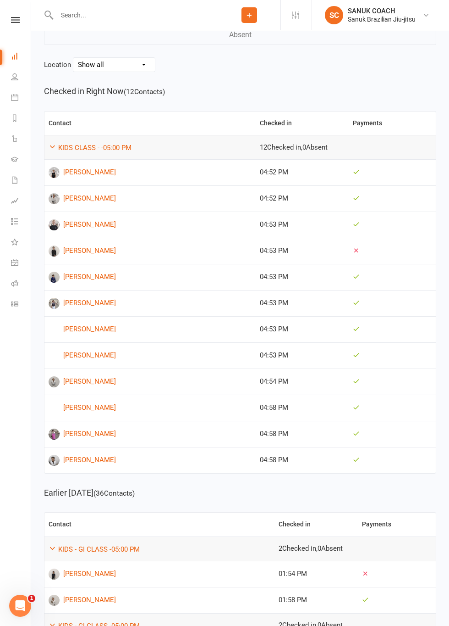
scroll to position [83, 0]
click at [384, 383] on td at bounding box center [392, 380] width 87 height 26
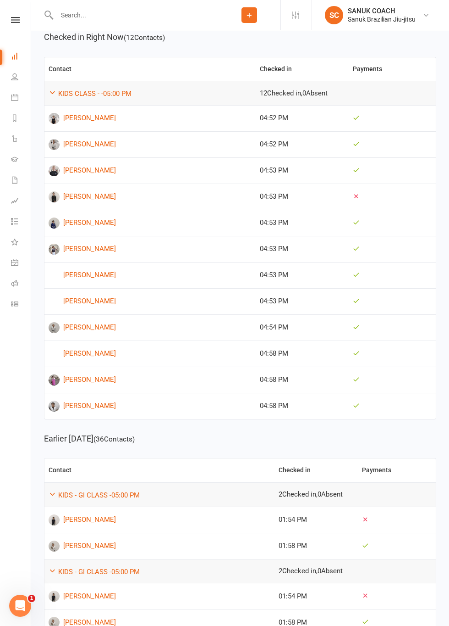
scroll to position [137, 0]
click at [55, 340] on td "[PERSON_NAME]" at bounding box center [149, 353] width 211 height 26
click at [246, 328] on link "[PERSON_NAME]" at bounding box center [150, 326] width 203 height 11
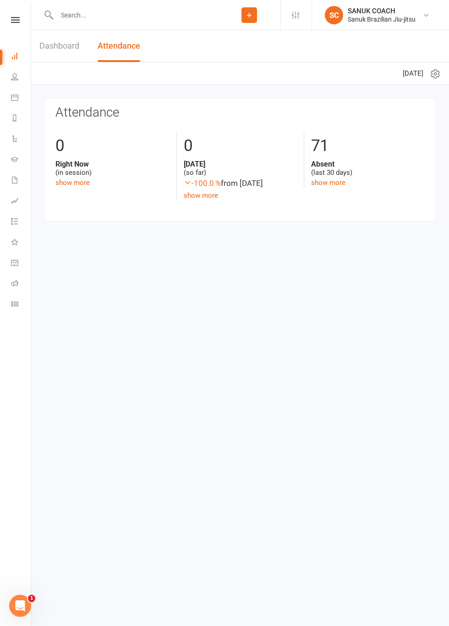
click at [58, 44] on link "Dashboard" at bounding box center [59, 46] width 40 height 32
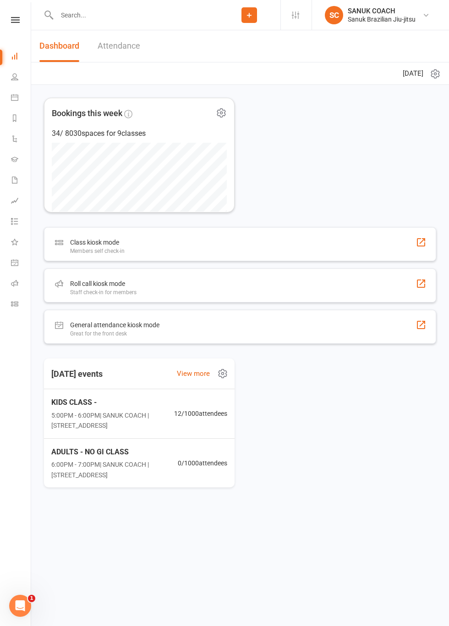
click at [161, 415] on span "5:00PM - 6:00PM | SANUK COACH | [STREET_ADDRESS]" at bounding box center [112, 420] width 123 height 21
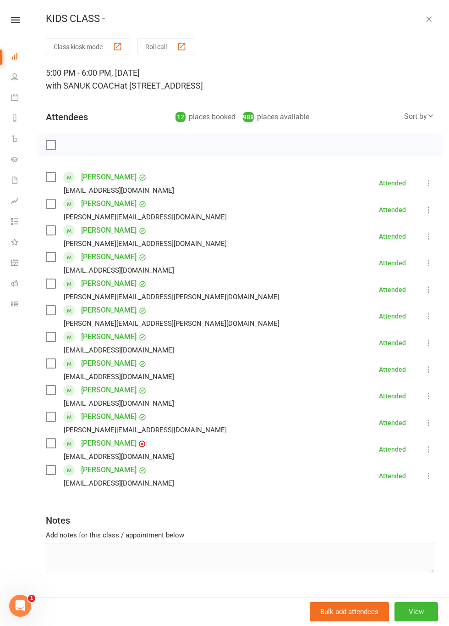
click at [339, 72] on div "5:00 PM - 6:00 PM, [DATE] with SANUK COACH at [STREET_ADDRESS]" at bounding box center [240, 79] width 389 height 26
click at [154, 43] on button "Roll call" at bounding box center [166, 46] width 57 height 17
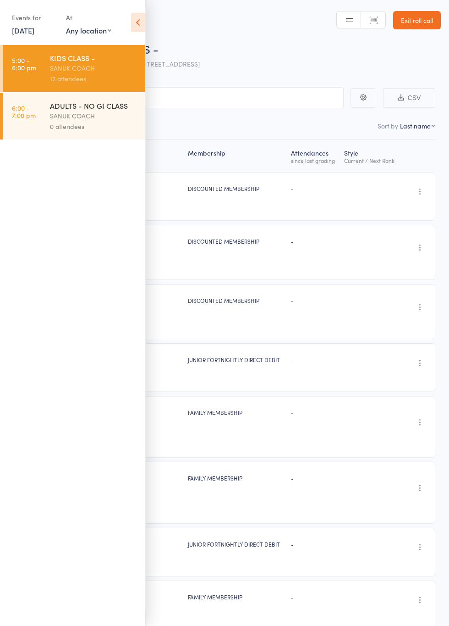
click at [106, 168] on ul "5:00 - 6:00 pm KIDS CLASS - SANUK COACH 12 attendees 6:00 - 7:00 pm ADULTS - NO…" at bounding box center [72, 335] width 145 height 581
click at [317, 102] on input "search" at bounding box center [179, 97] width 330 height 21
click at [134, 22] on icon at bounding box center [138, 22] width 14 height 19
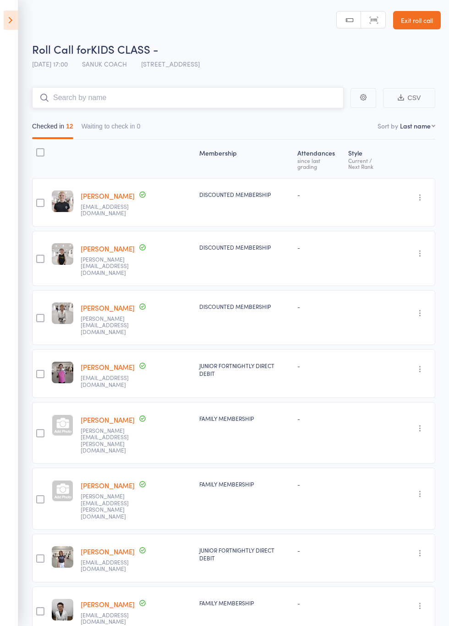
click at [270, 106] on input "search" at bounding box center [188, 97] width 312 height 21
click at [260, 100] on input "[PERSON_NAME]" at bounding box center [188, 97] width 312 height 21
type input "[PERSON_NAME]"
click at [324, 120] on link "Drop in" at bounding box center [320, 117] width 30 height 14
type input "Chelsea"
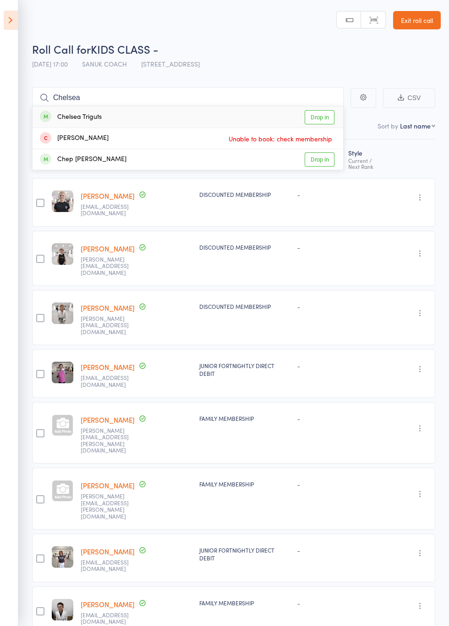
click at [326, 129] on div "[PERSON_NAME] Unable to book: check membership" at bounding box center [188, 138] width 311 height 21
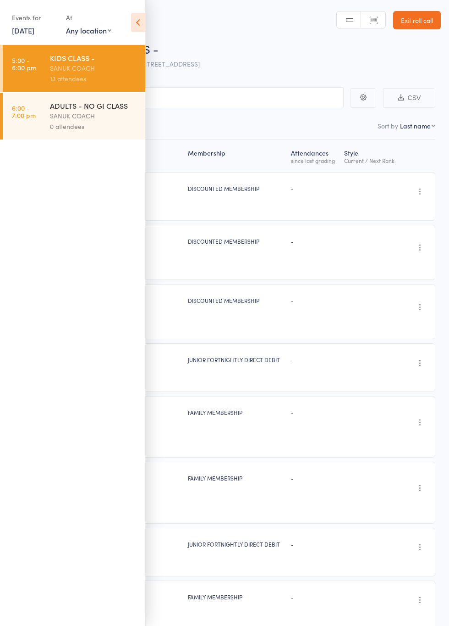
click at [334, 132] on nav "Checked in 13 Waiting to check in 0" at bounding box center [225, 128] width 430 height 21
click at [141, 29] on icon at bounding box center [138, 22] width 14 height 19
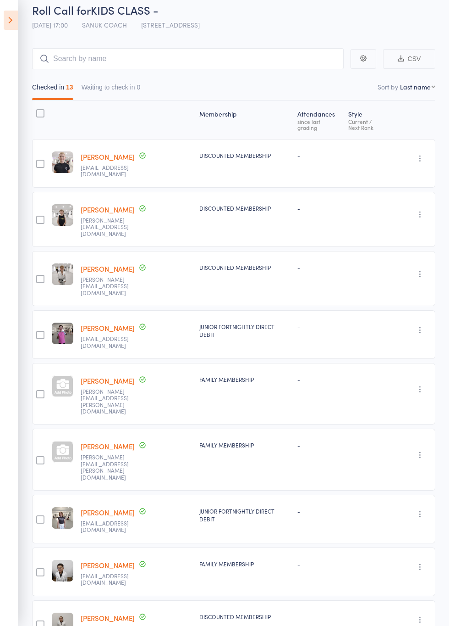
scroll to position [35, 0]
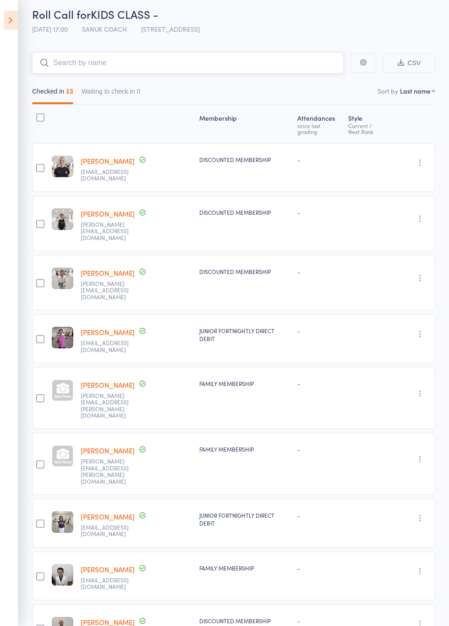
click at [216, 60] on input "search" at bounding box center [188, 62] width 312 height 21
type input "Chelsea"
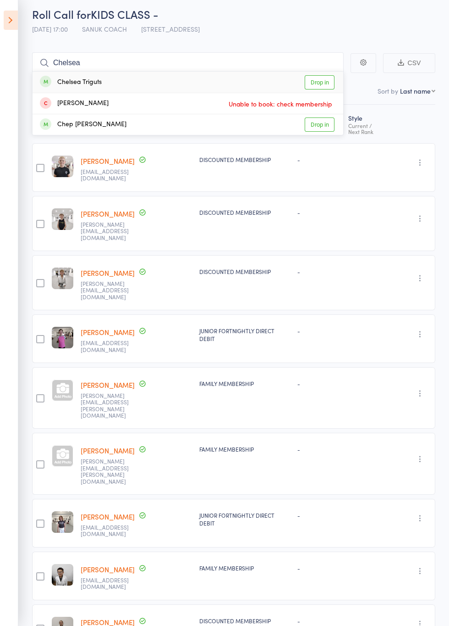
click at [324, 84] on link "Drop in" at bounding box center [320, 82] width 30 height 14
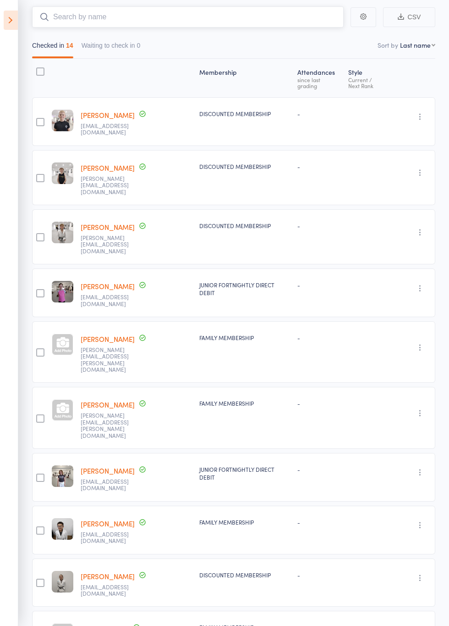
scroll to position [0, 0]
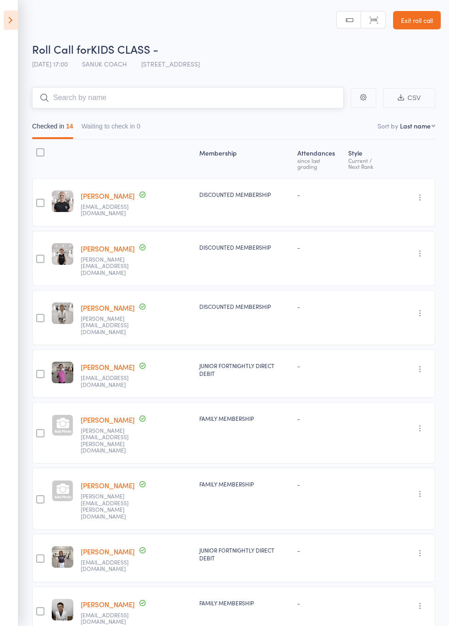
click at [245, 105] on input "search" at bounding box center [188, 97] width 312 height 21
type input "[PERSON_NAME]"
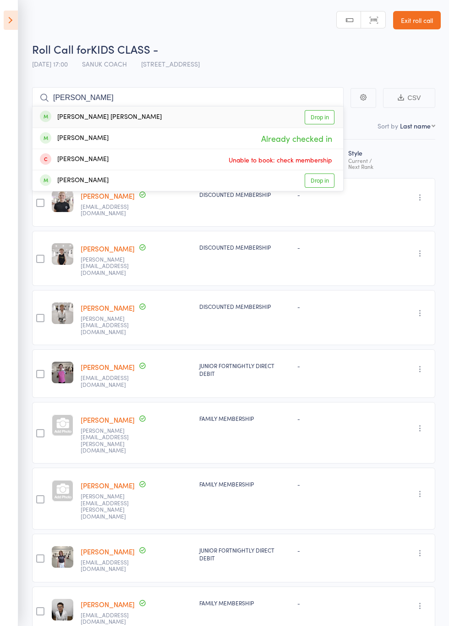
click at [327, 118] on link "Drop in" at bounding box center [320, 117] width 30 height 14
